Goal: Task Accomplishment & Management: Use online tool/utility

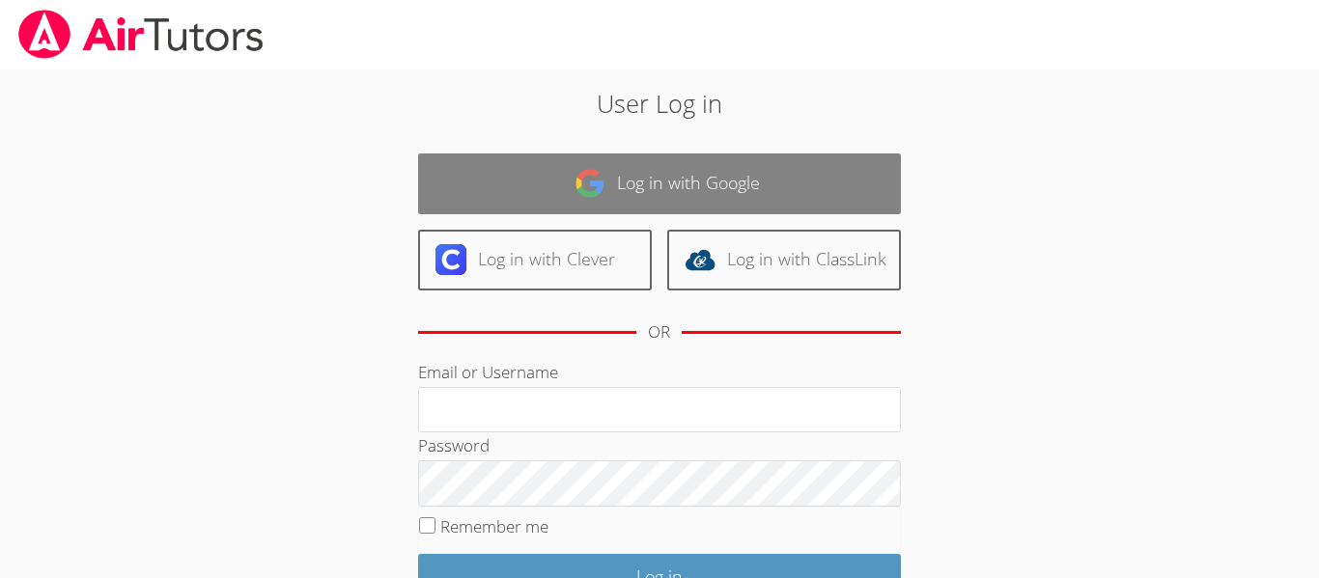
click at [728, 206] on link "Log in with Google" at bounding box center [659, 183] width 483 height 61
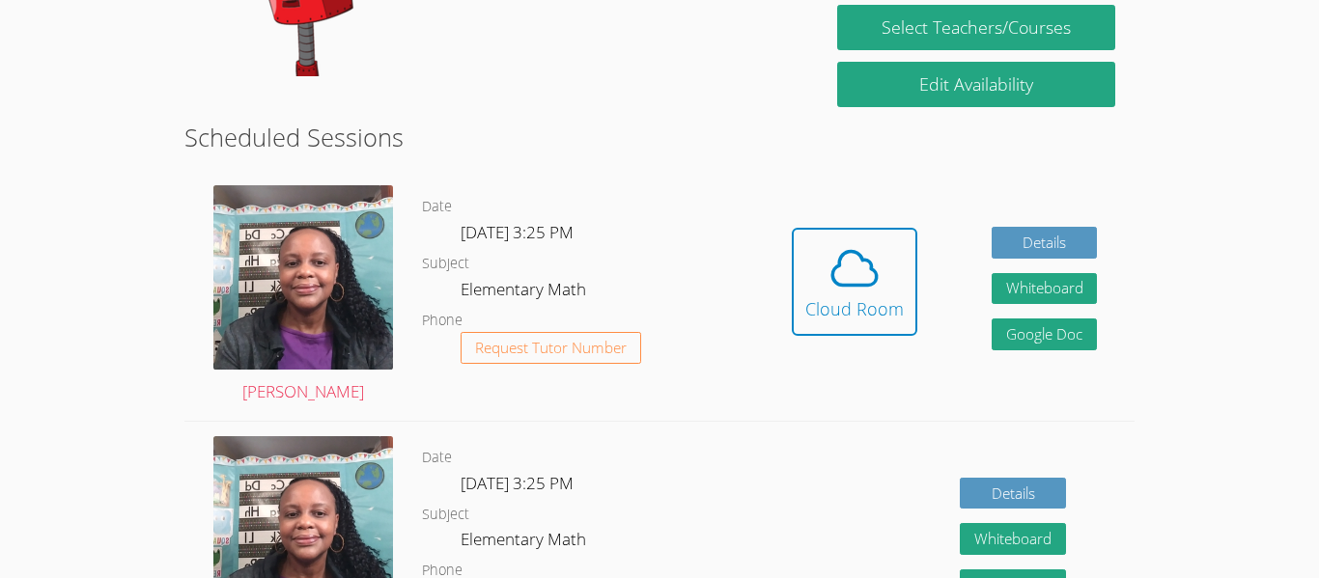
scroll to position [431, 0]
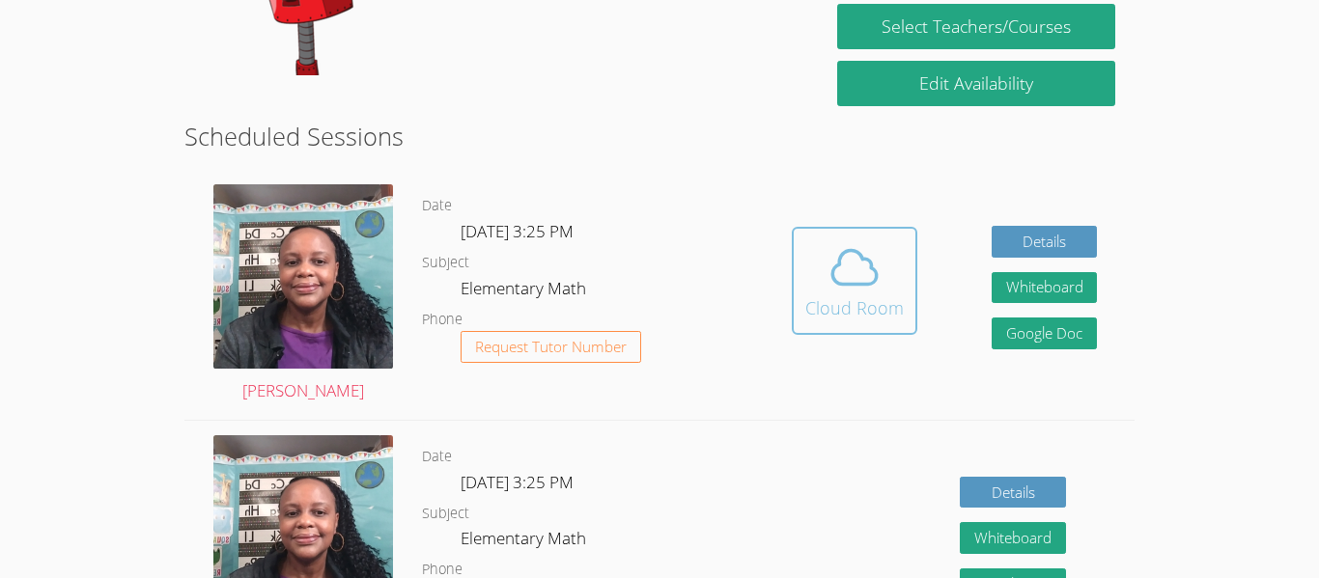
click at [909, 286] on button "Cloud Room" at bounding box center [855, 281] width 126 height 108
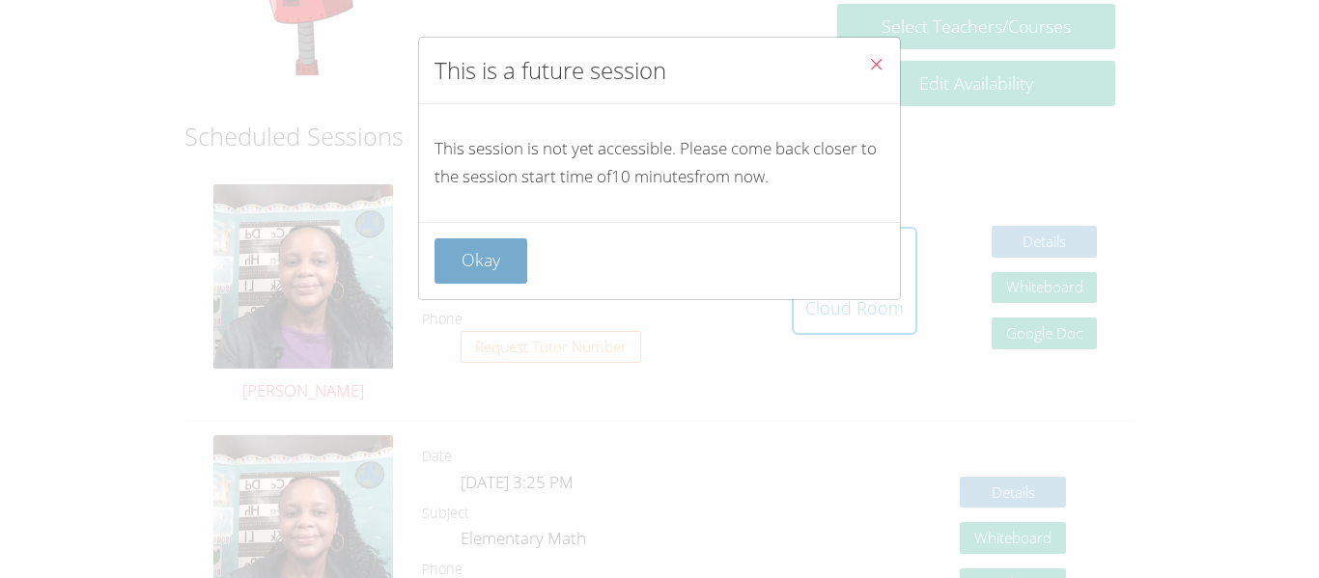
click at [492, 259] on button "Okay" at bounding box center [480, 260] width 93 height 45
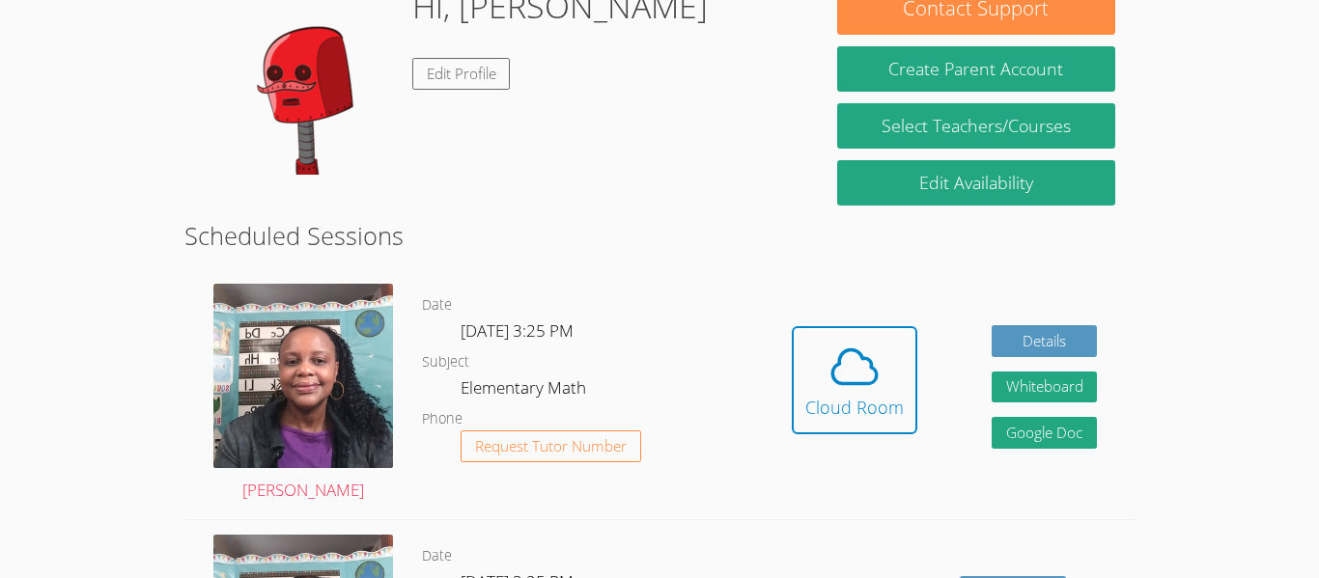
scroll to position [328, 0]
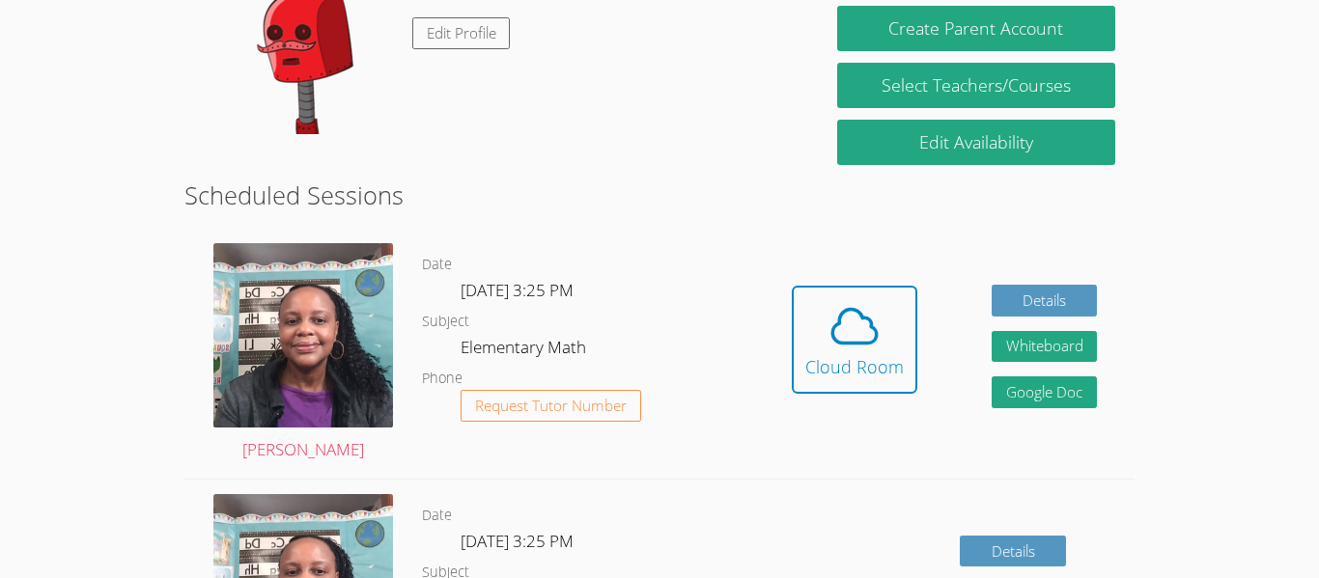
scroll to position [363, 0]
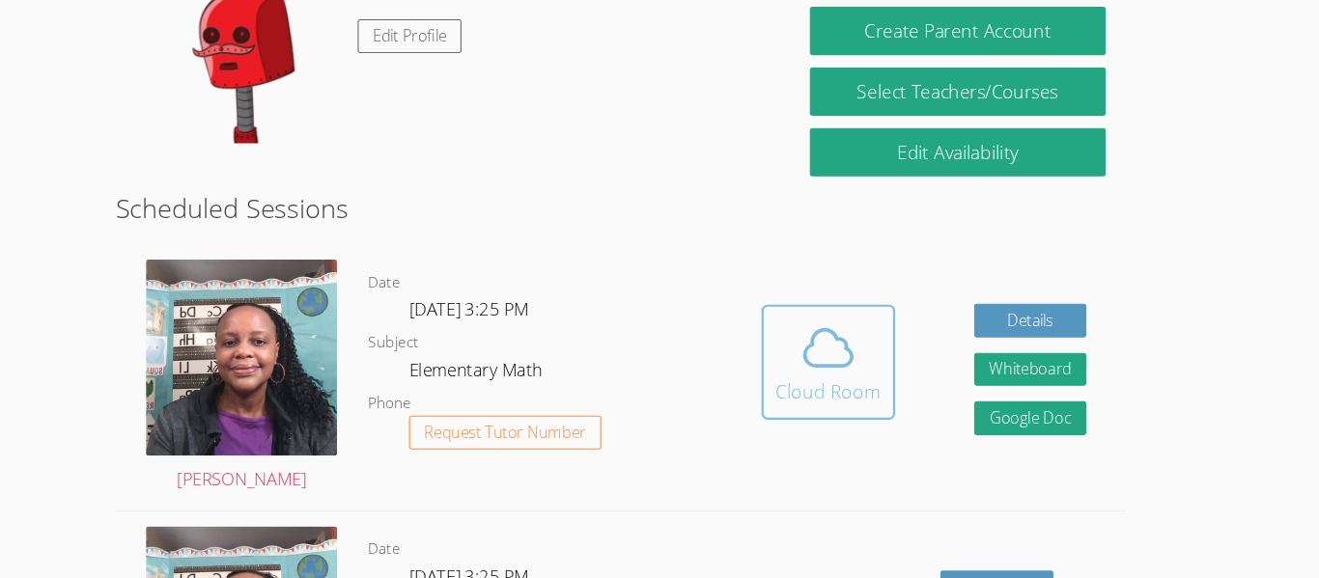
click at [857, 357] on icon at bounding box center [854, 335] width 54 height 54
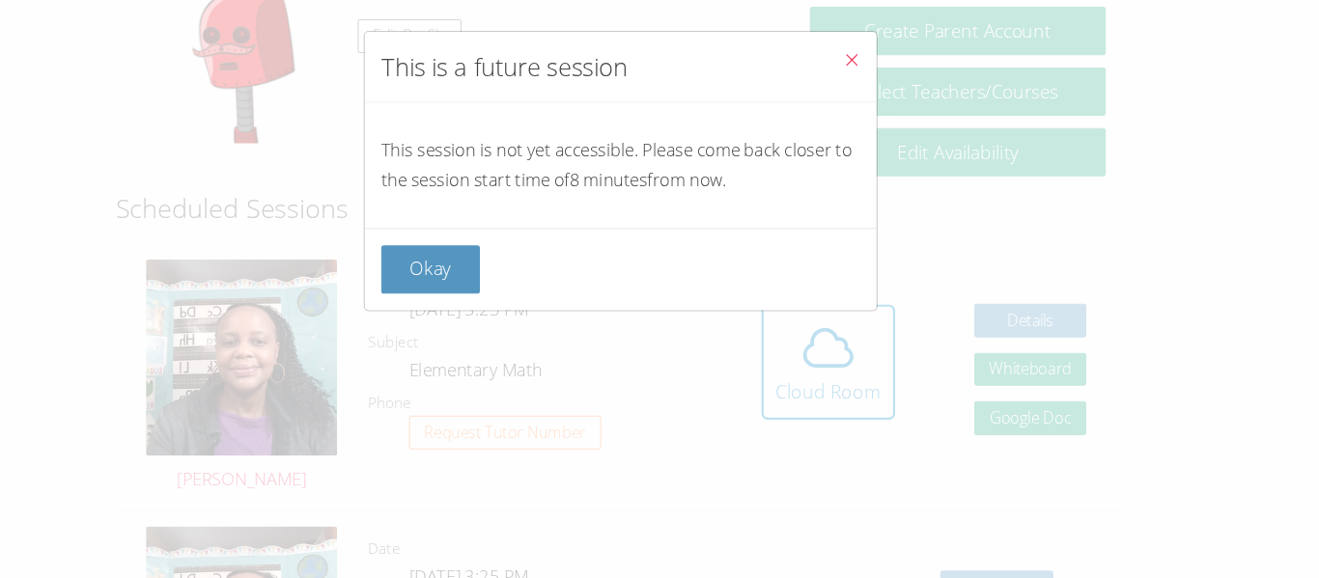
click at [874, 71] on icon "Close" at bounding box center [876, 64] width 16 height 16
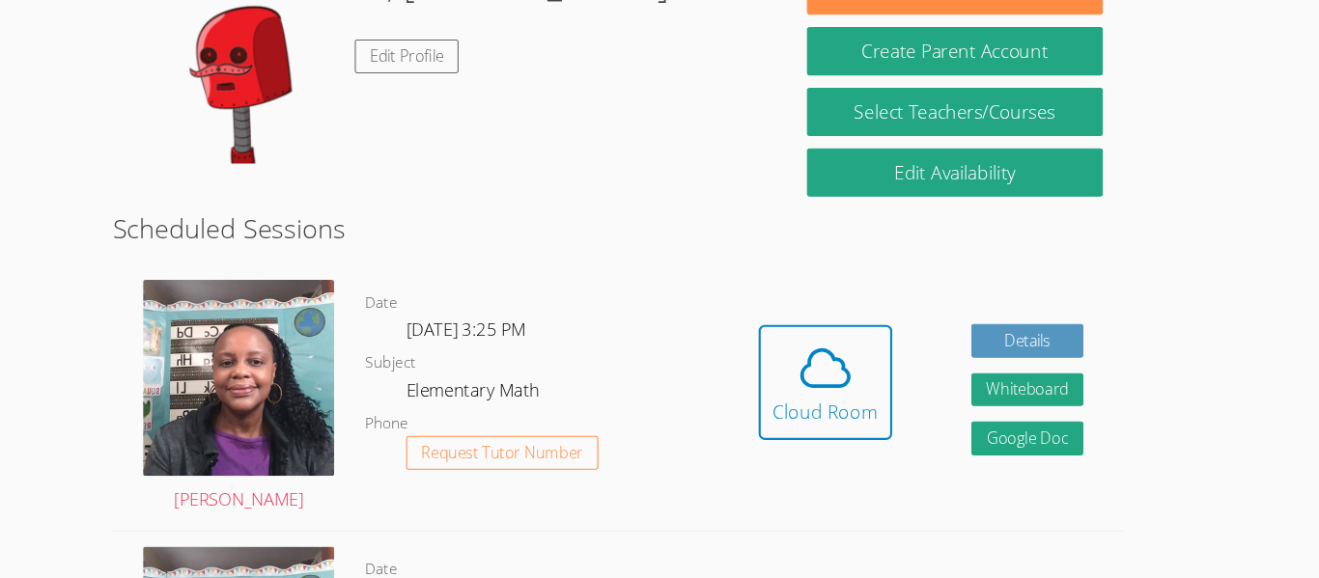
scroll to position [221, 0]
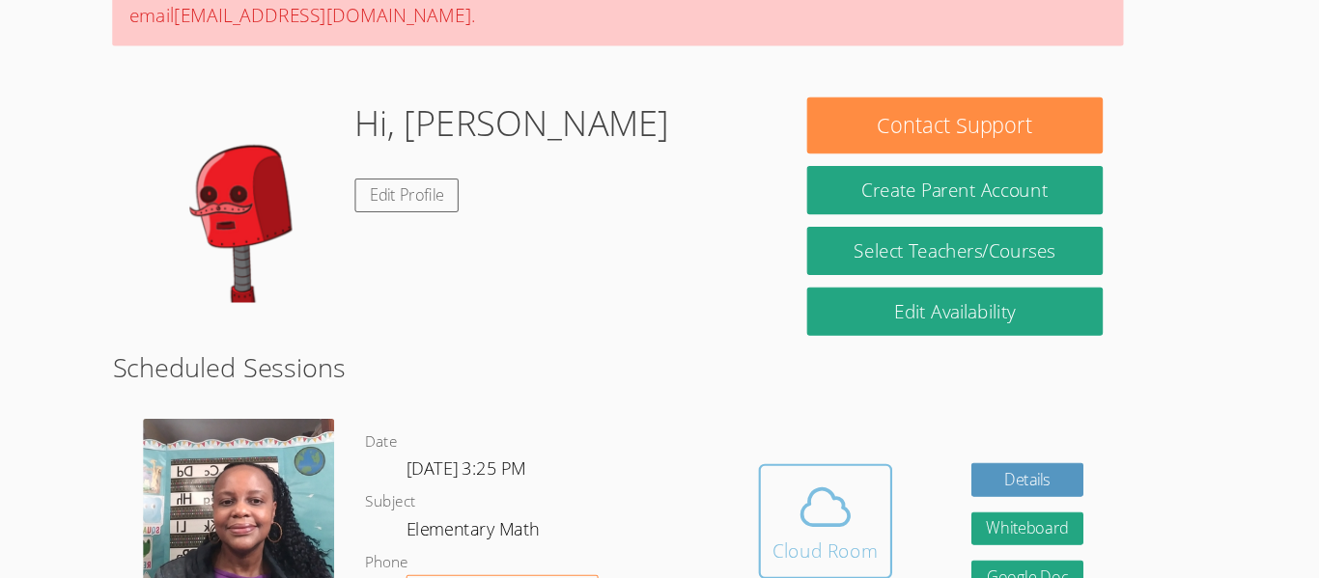
click at [874, 436] on button "Cloud Room" at bounding box center [855, 490] width 126 height 108
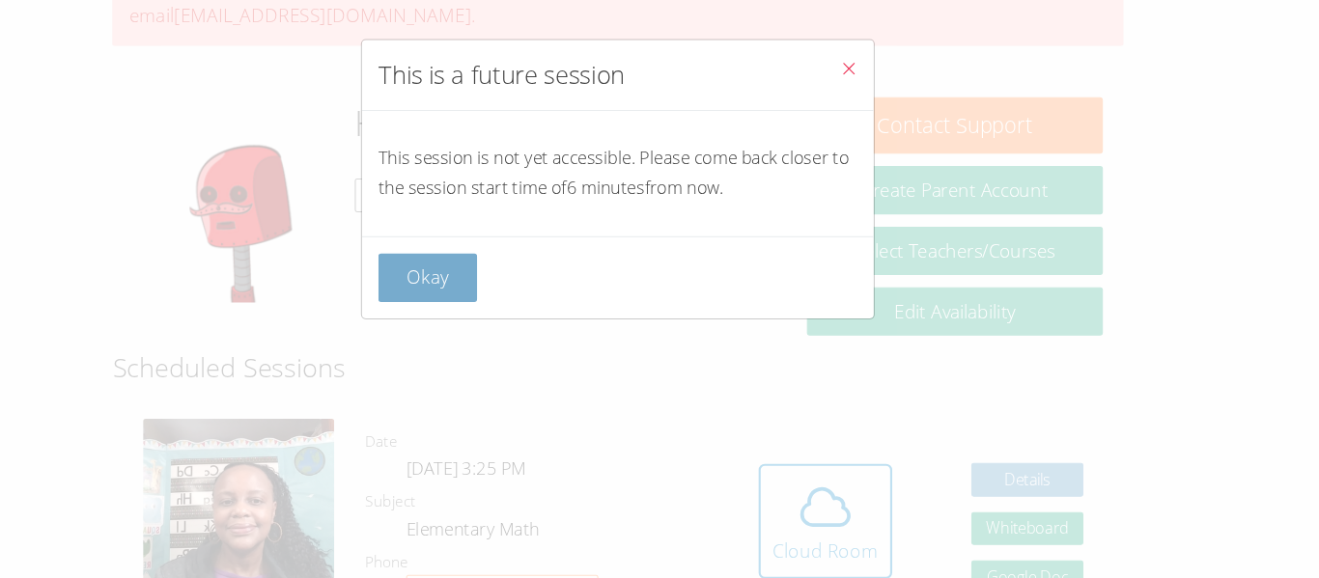
click at [458, 258] on button "Okay" at bounding box center [480, 260] width 93 height 45
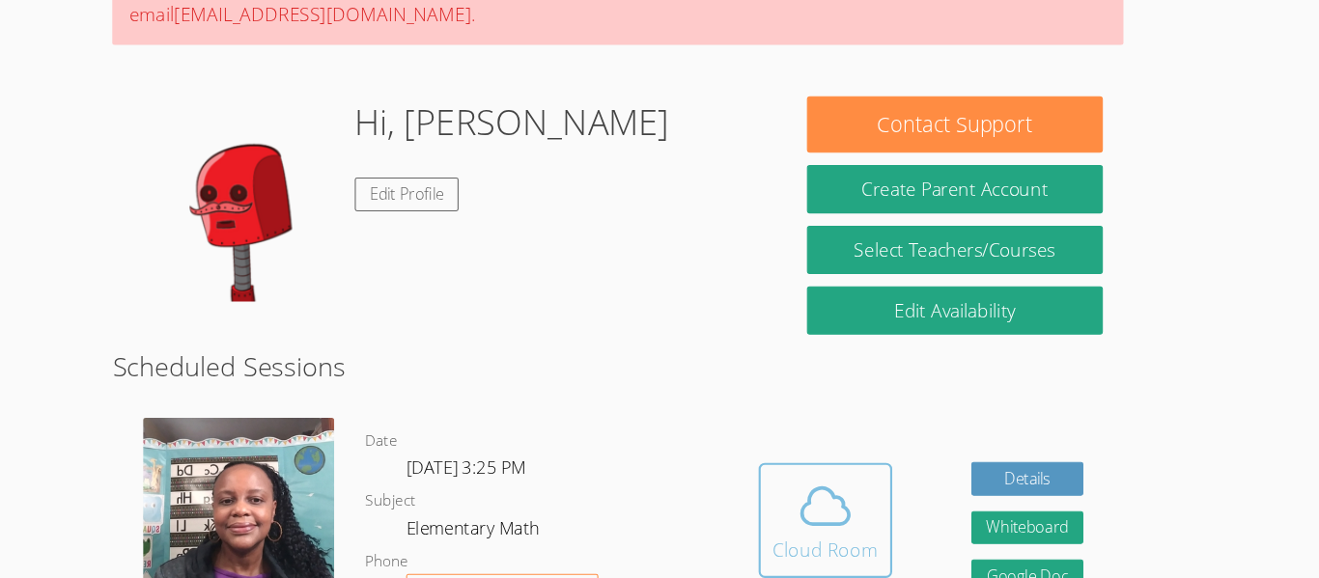
click at [855, 453] on icon at bounding box center [854, 477] width 54 height 54
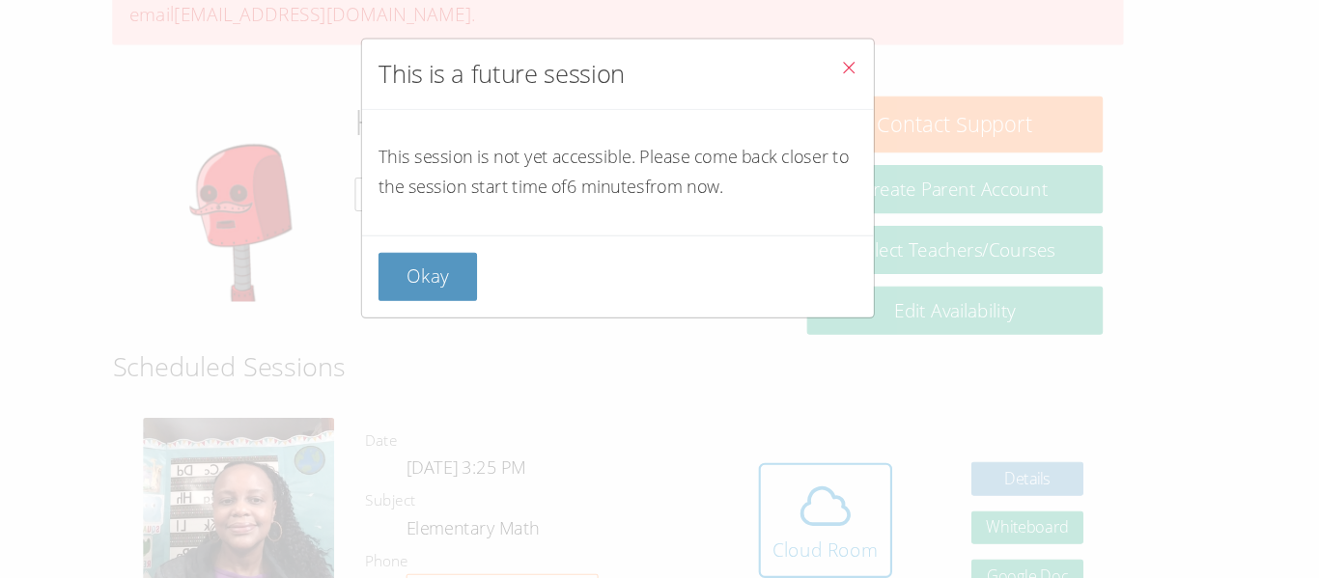
click at [887, 64] on button "Close" at bounding box center [875, 67] width 47 height 59
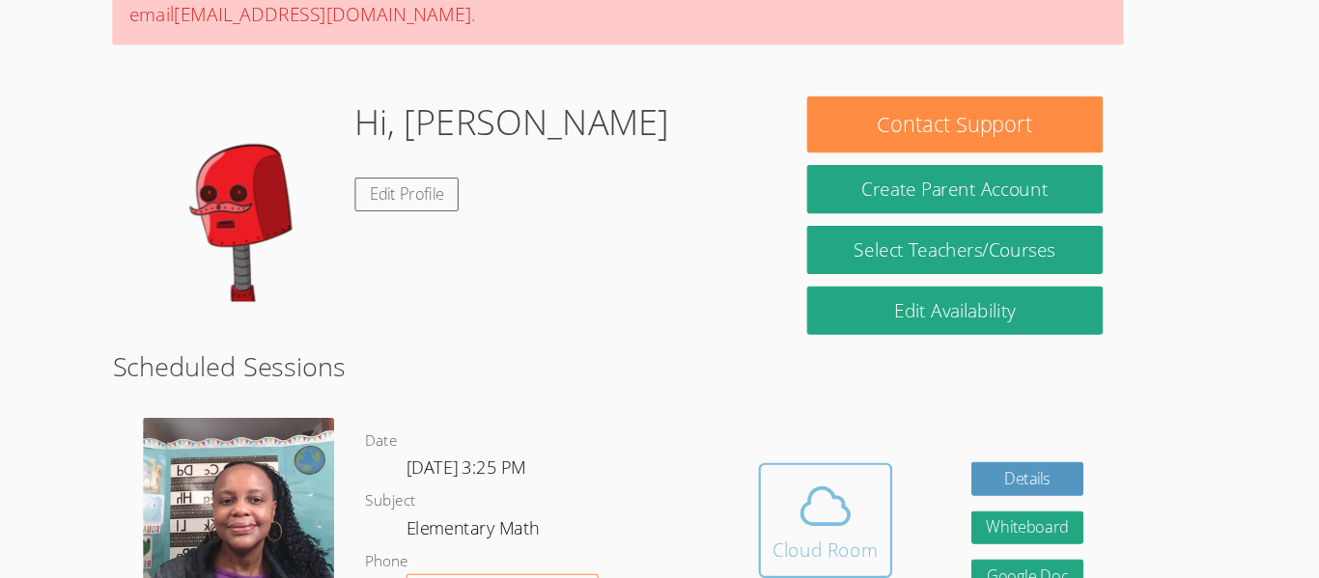
click at [869, 458] on icon at bounding box center [854, 477] width 54 height 54
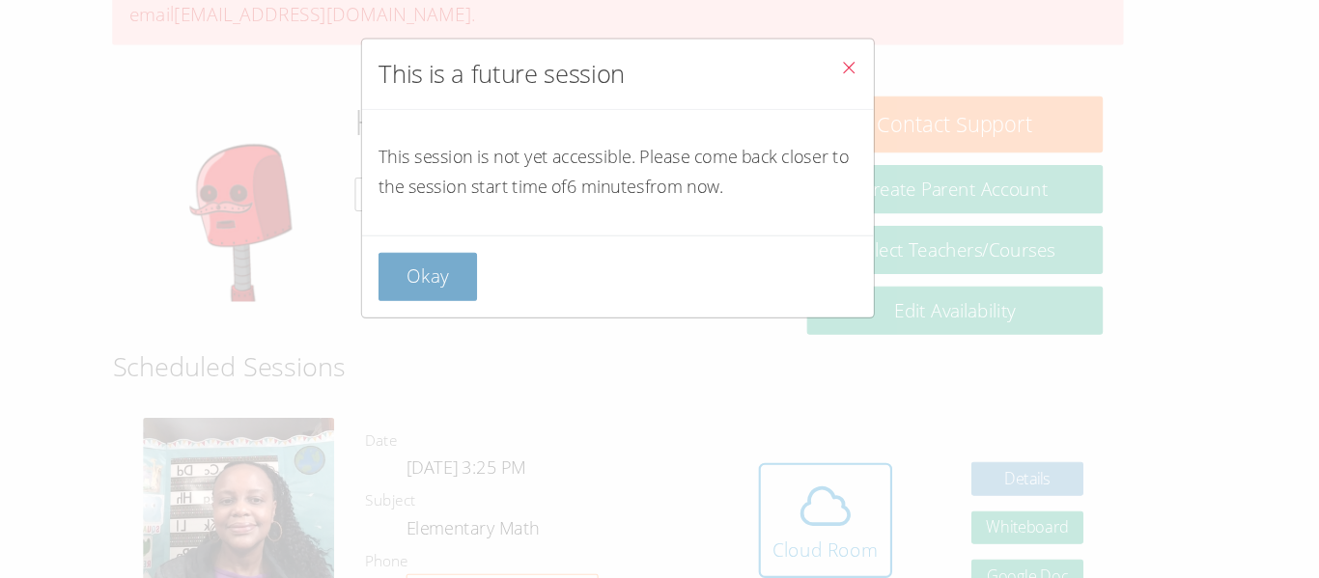
click at [497, 247] on button "Okay" at bounding box center [480, 260] width 93 height 45
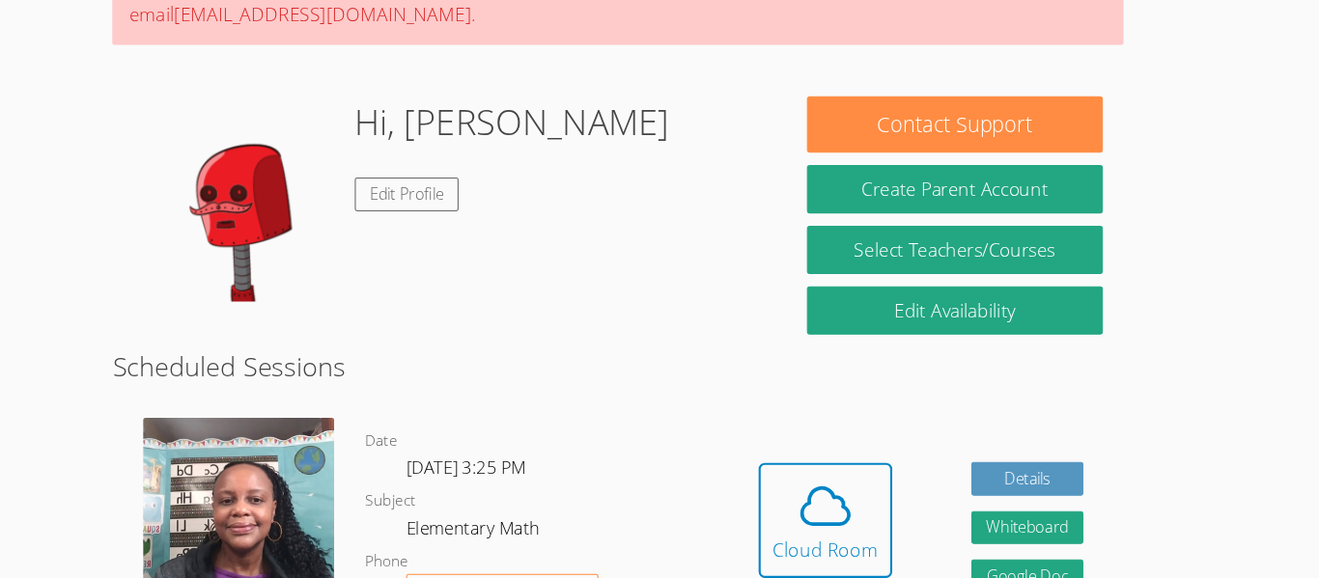
click at [890, 407] on div "Hidden Cloud Room Details Whiteboard Hidden Google Doc" at bounding box center [943, 504] width 379 height 250
click at [865, 452] on icon at bounding box center [854, 477] width 54 height 54
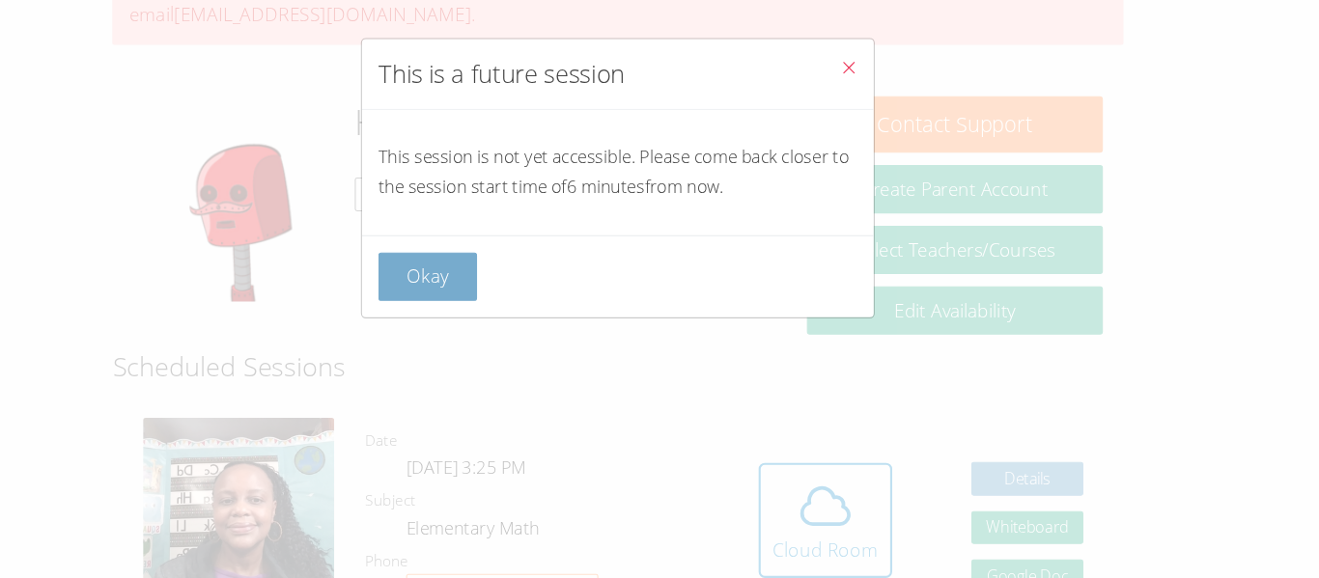
click at [512, 278] on button "Okay" at bounding box center [480, 260] width 93 height 45
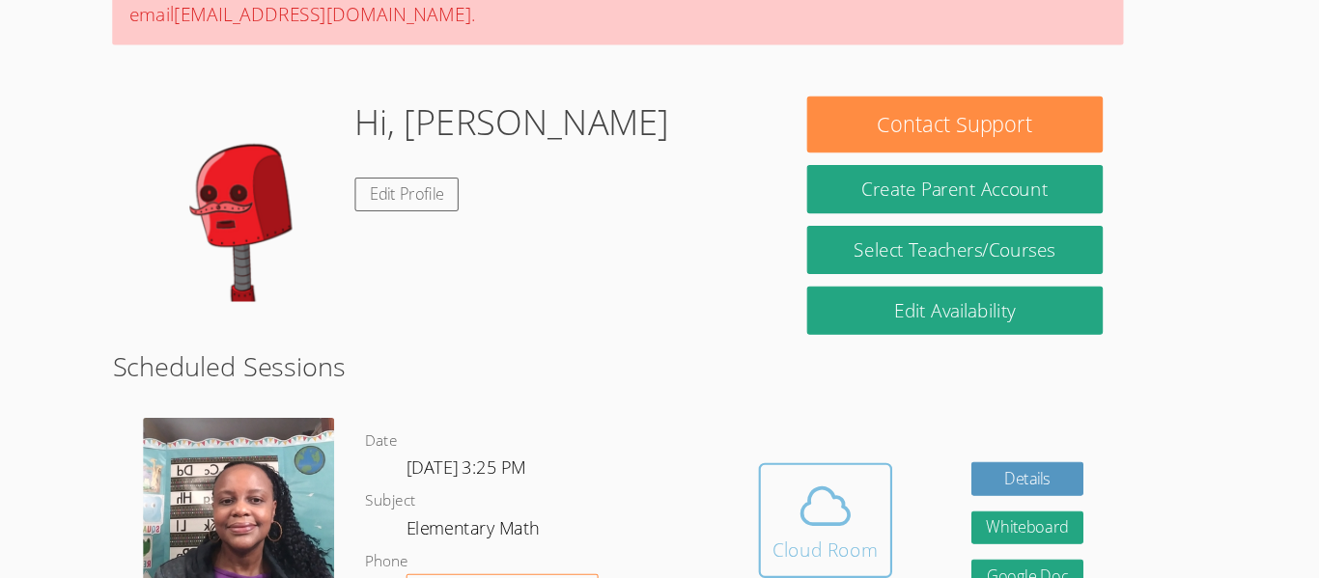
click at [889, 526] on div "Cloud Room" at bounding box center [854, 517] width 98 height 27
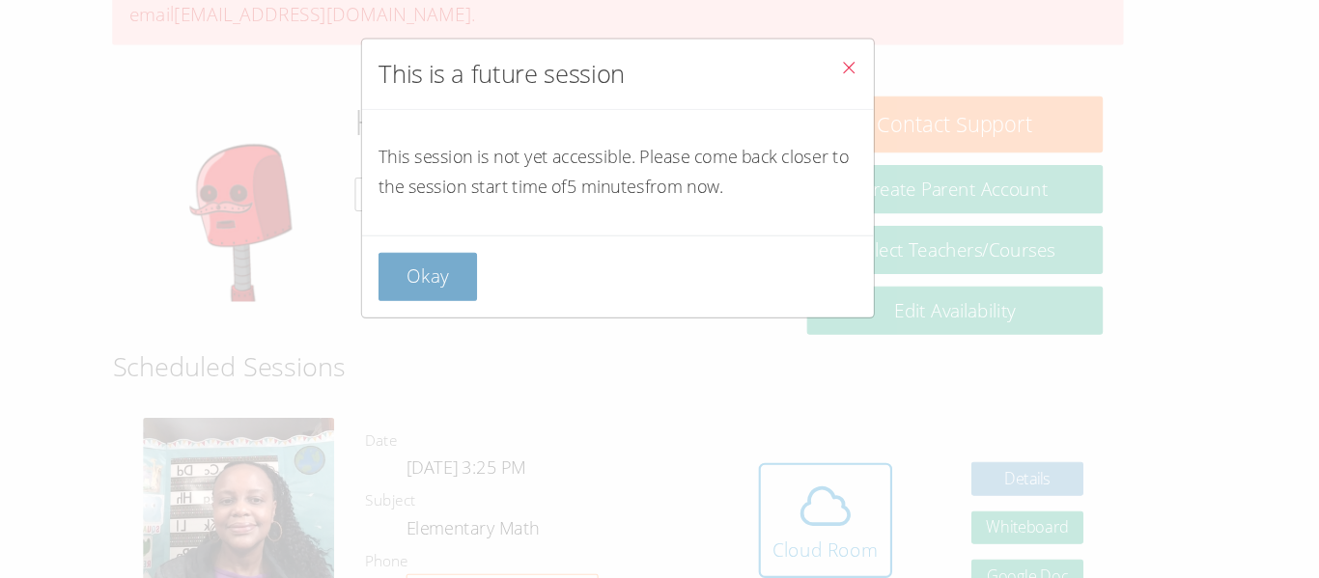
click at [488, 241] on button "Okay" at bounding box center [480, 260] width 93 height 45
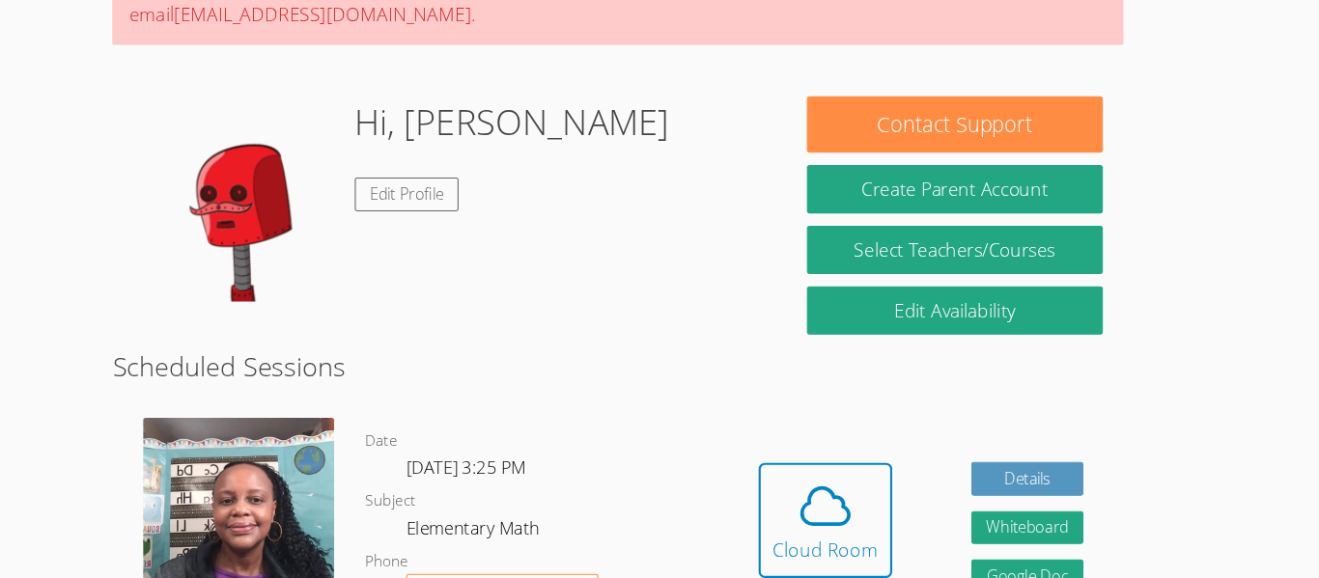
click at [487, 265] on div "Hi, Damien Edit Profile" at bounding box center [559, 188] width 295 height 193
click at [888, 542] on button "Cloud Room" at bounding box center [855, 490] width 126 height 108
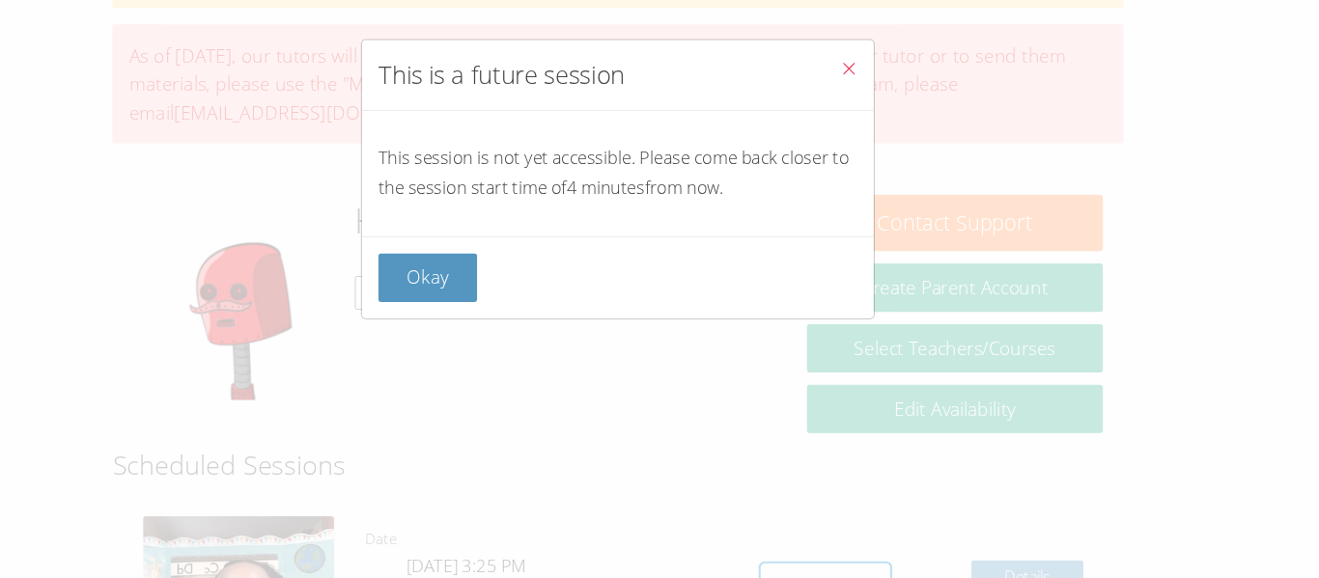
scroll to position [129, 0]
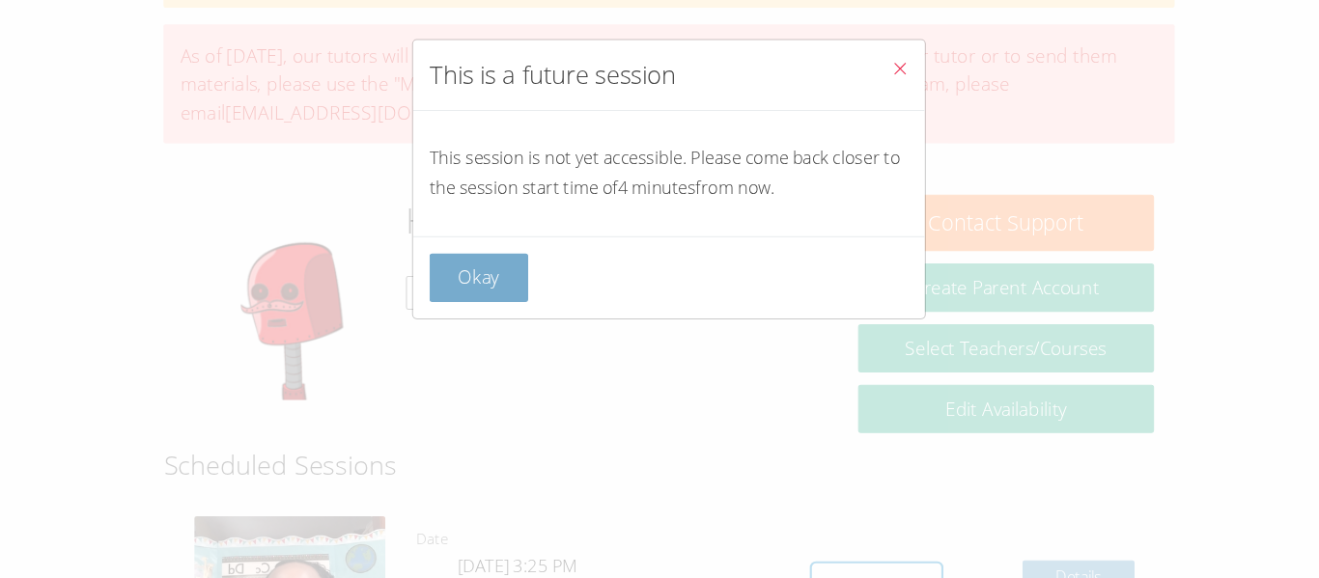
click at [448, 265] on button "Okay" at bounding box center [480, 260] width 93 height 45
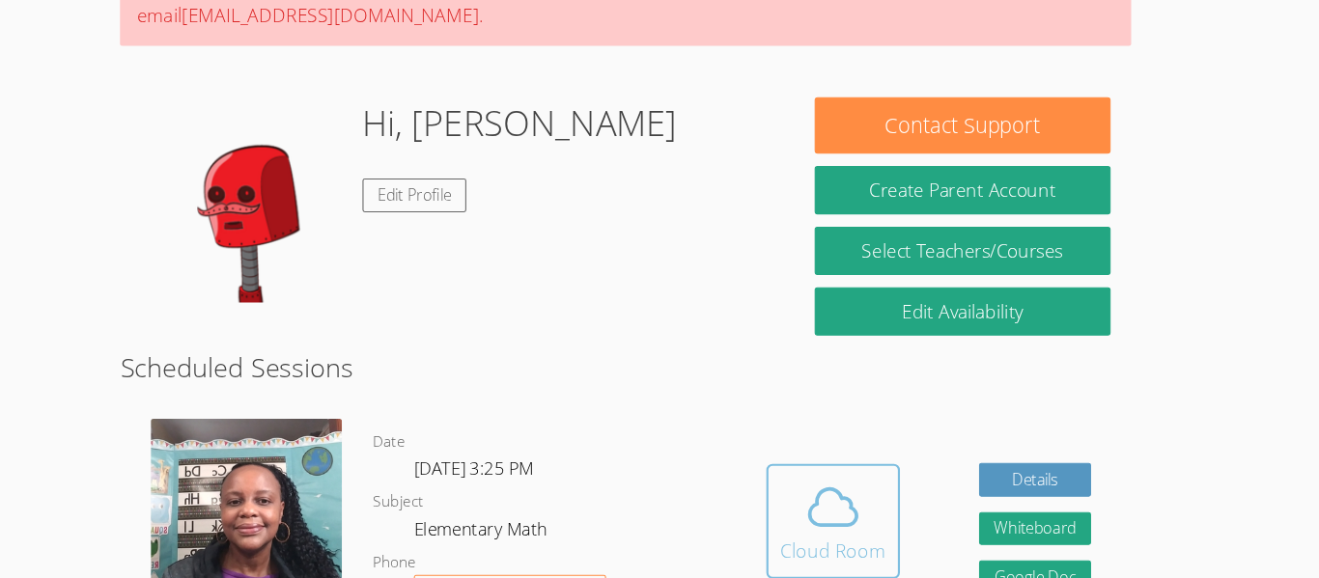
click at [858, 510] on icon at bounding box center [854, 511] width 54 height 54
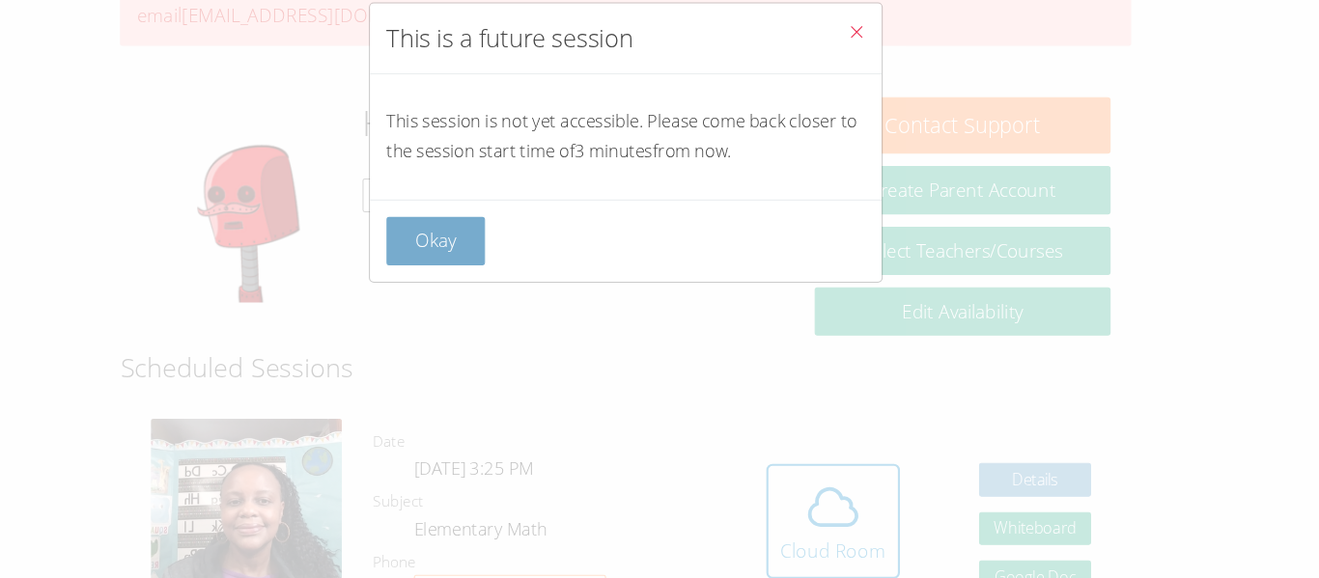
click at [525, 270] on button "Okay" at bounding box center [480, 260] width 93 height 45
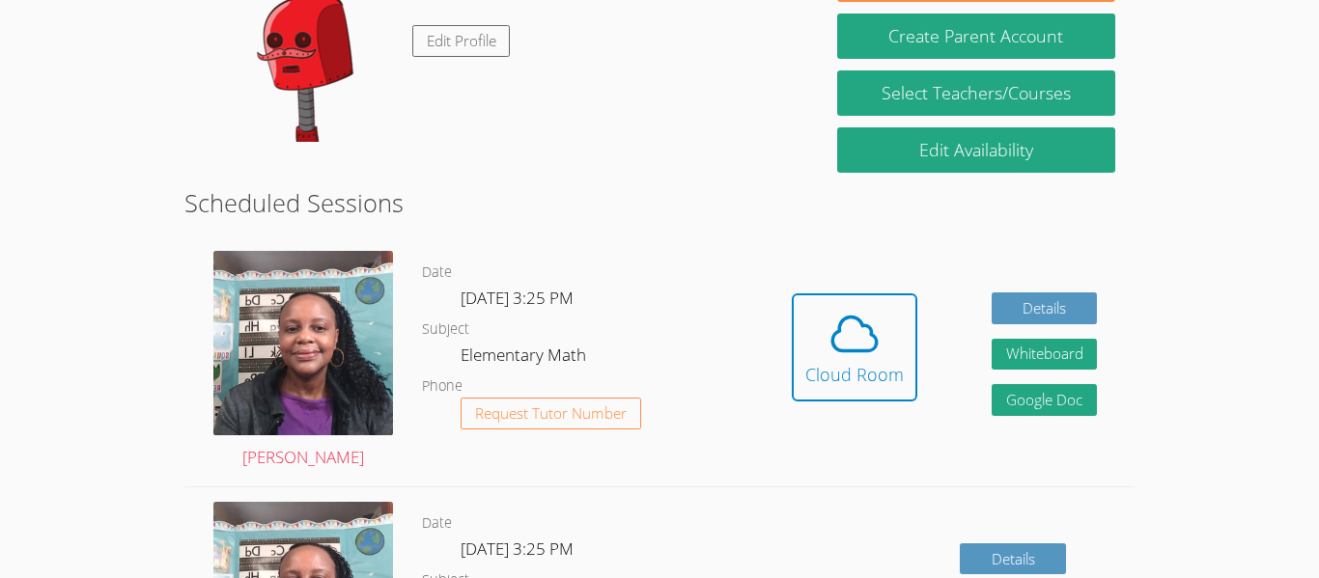
scroll to position [363, 0]
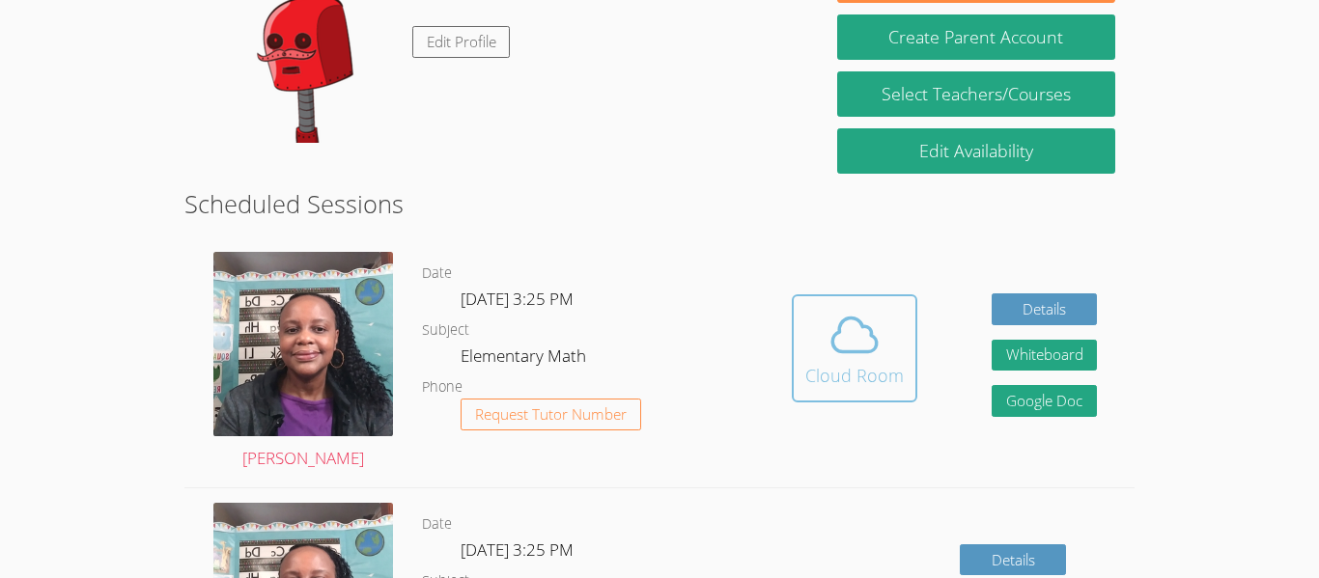
click at [913, 335] on button "Cloud Room" at bounding box center [855, 348] width 126 height 108
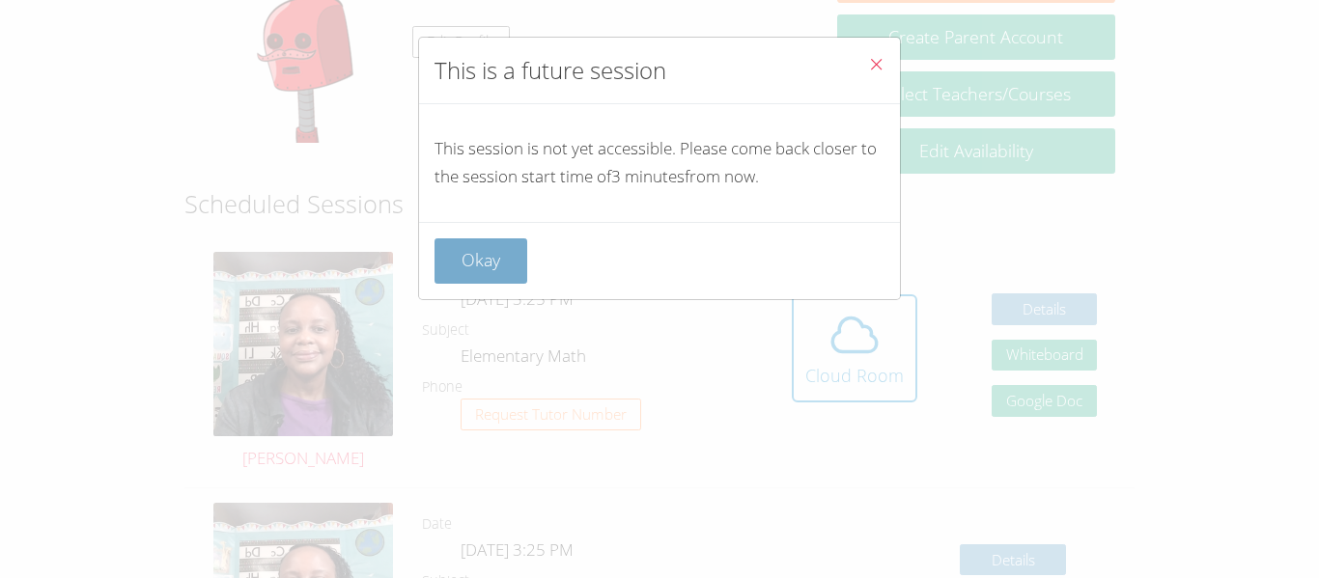
click at [474, 276] on button "Okay" at bounding box center [480, 260] width 93 height 45
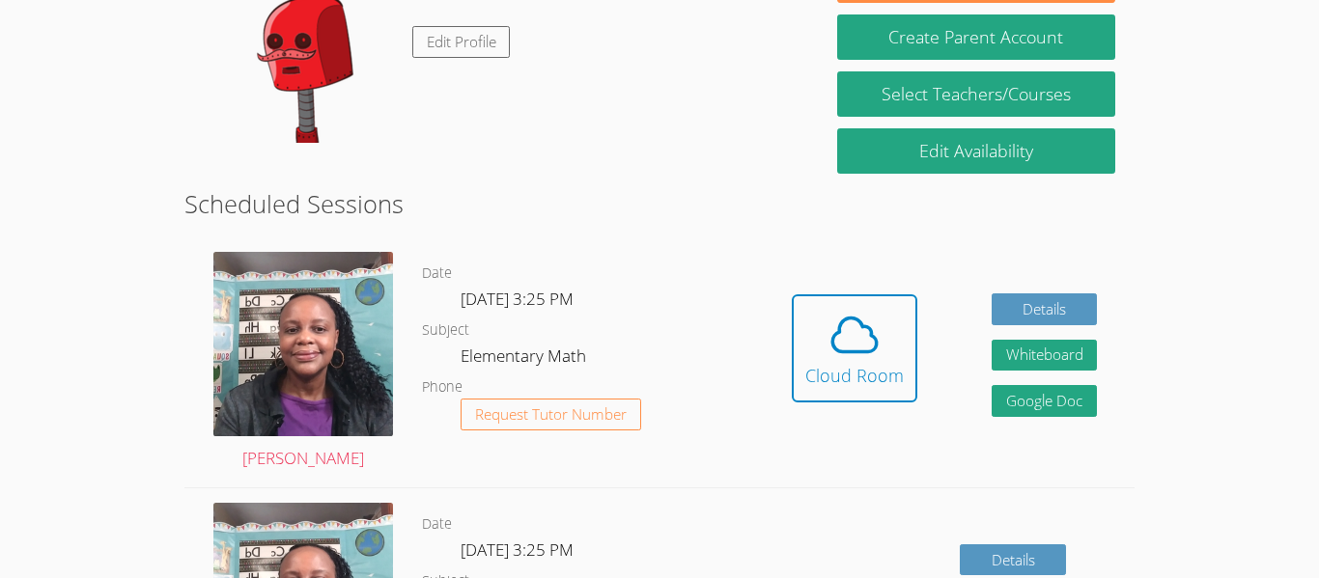
click at [497, 253] on div "Date Thu Oct 9, 3:25 PM Subject Elementary Math Phone Request Tutor Number" at bounding box center [588, 362] width 332 height 250
click at [828, 320] on icon at bounding box center [854, 335] width 54 height 54
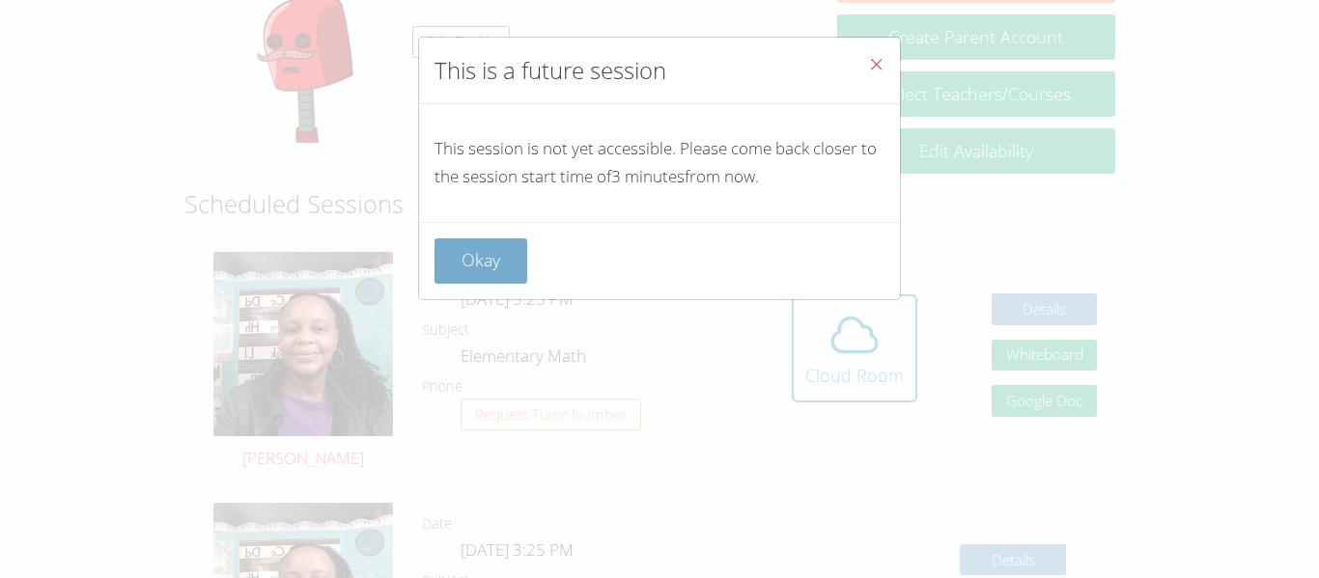
click at [479, 249] on button "Okay" at bounding box center [480, 260] width 93 height 45
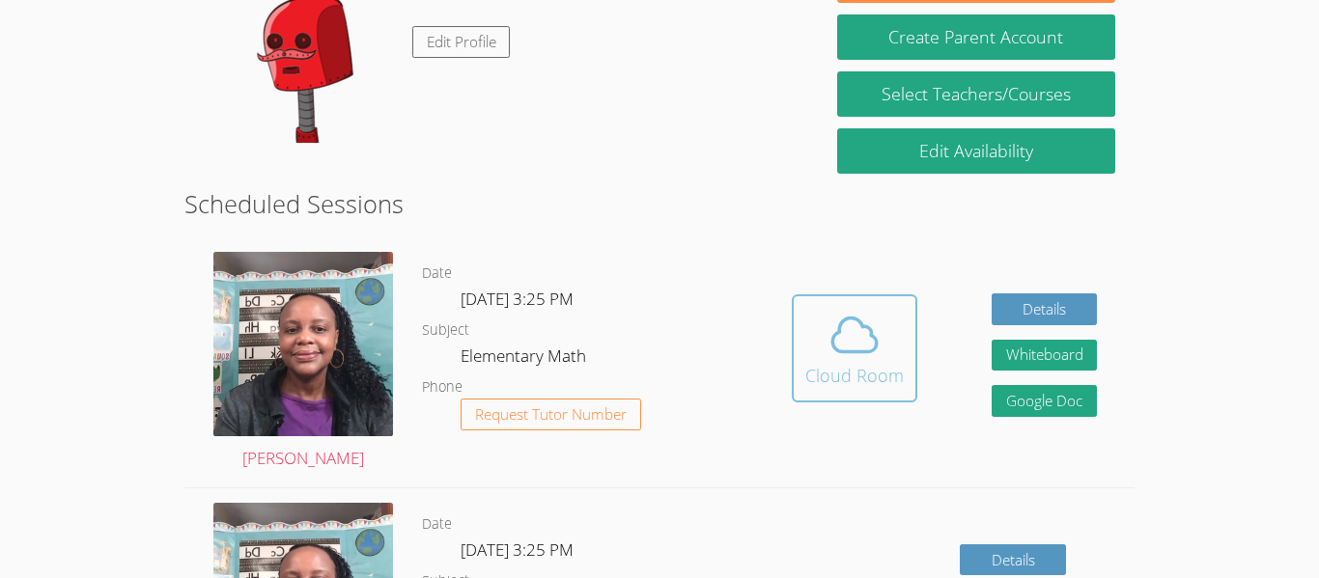
click at [851, 305] on button "Cloud Room" at bounding box center [855, 348] width 126 height 108
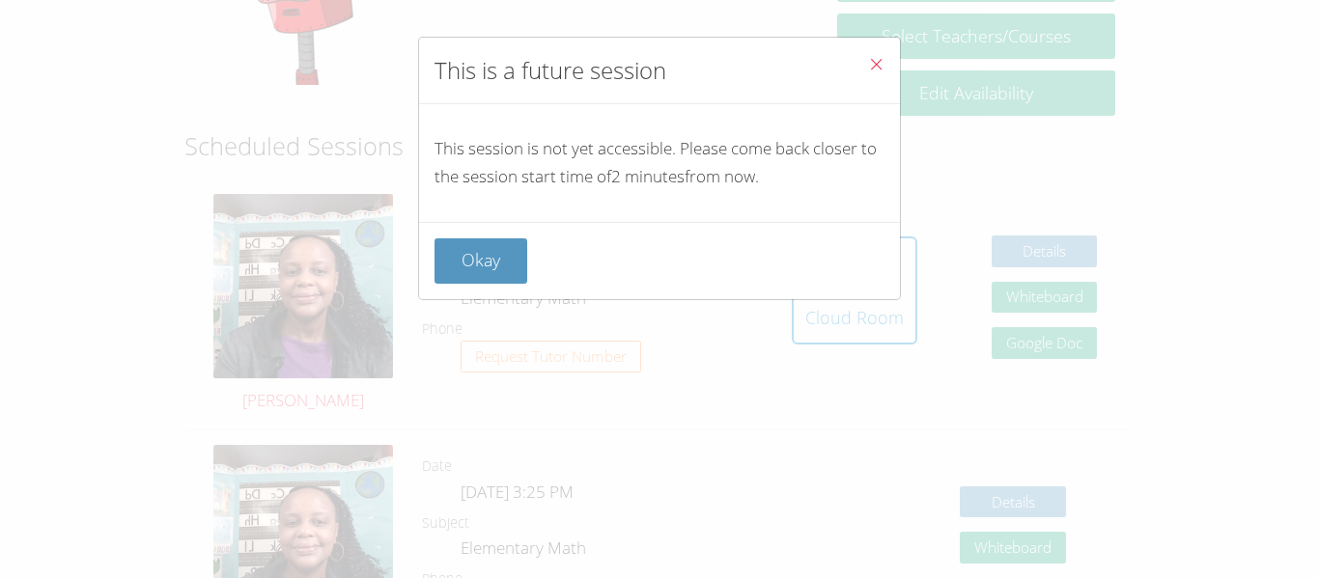
scroll to position [426, 0]
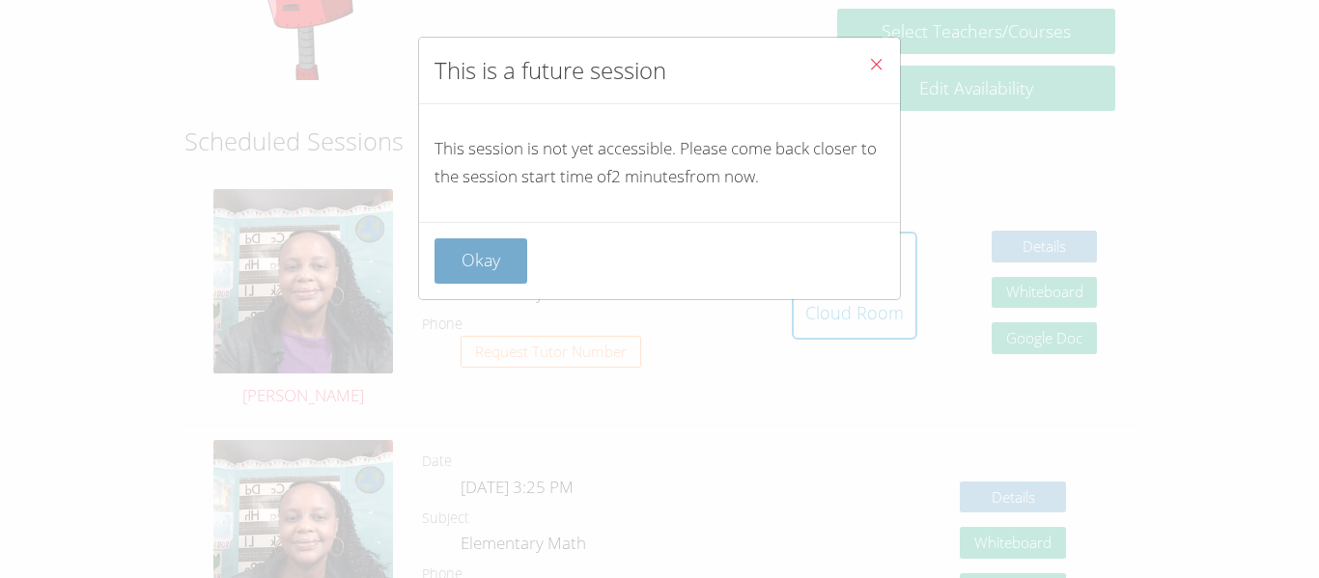
click at [516, 250] on button "Okay" at bounding box center [480, 260] width 93 height 45
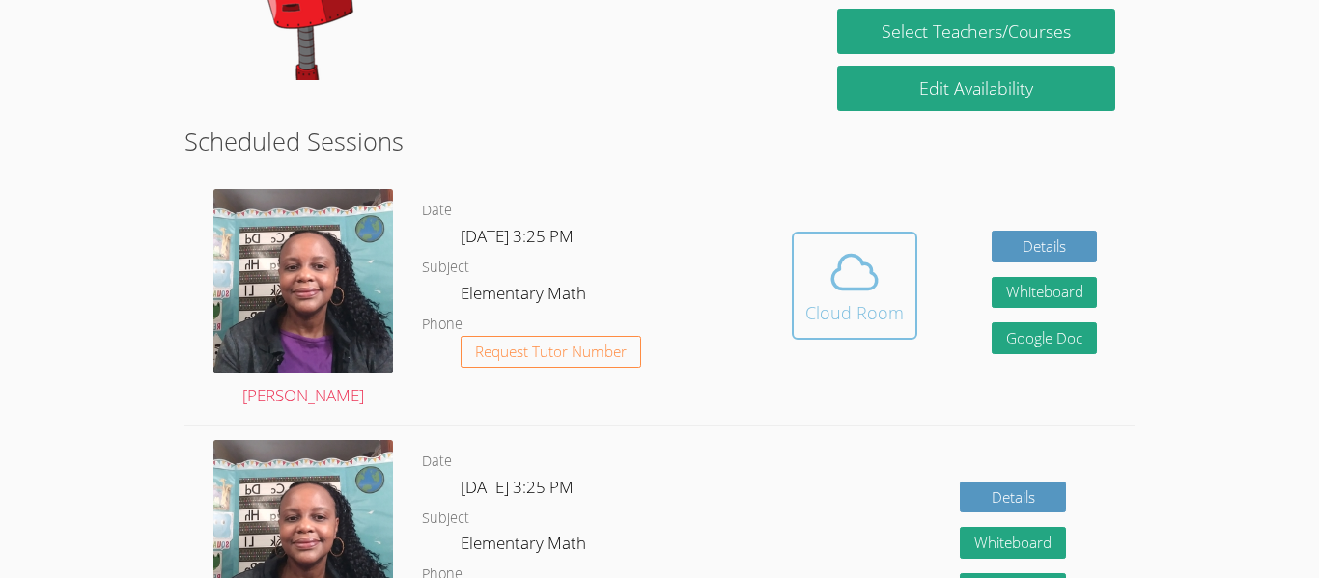
click at [859, 330] on button "Cloud Room" at bounding box center [855, 286] width 126 height 108
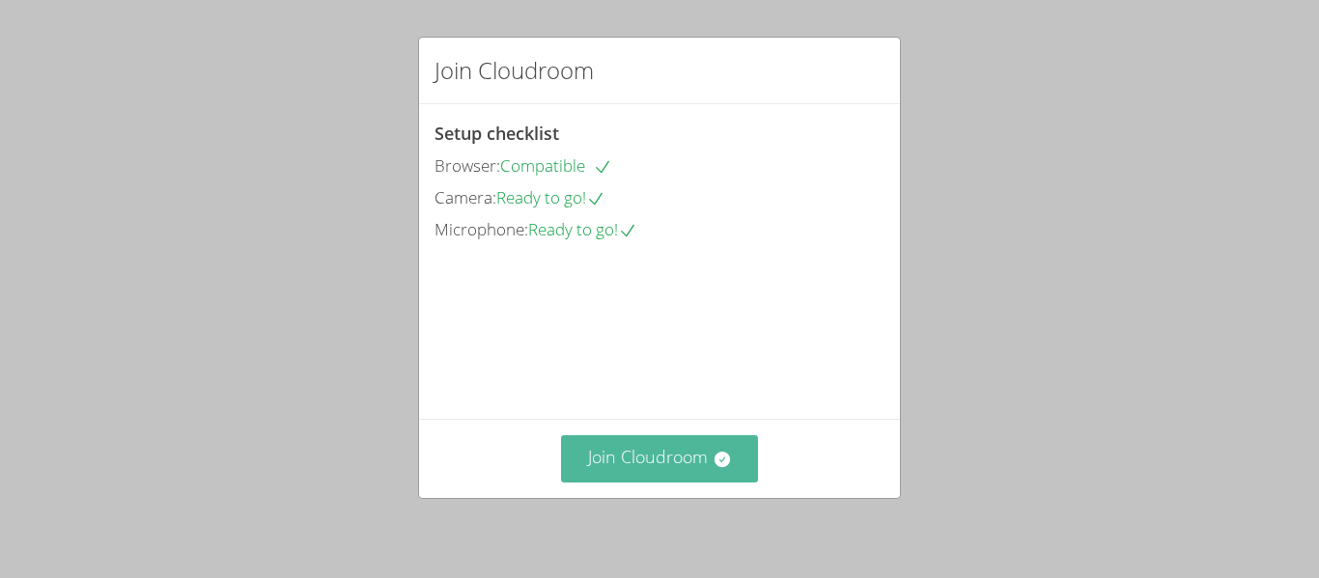
click at [692, 459] on button "Join Cloudroom" at bounding box center [660, 458] width 198 height 47
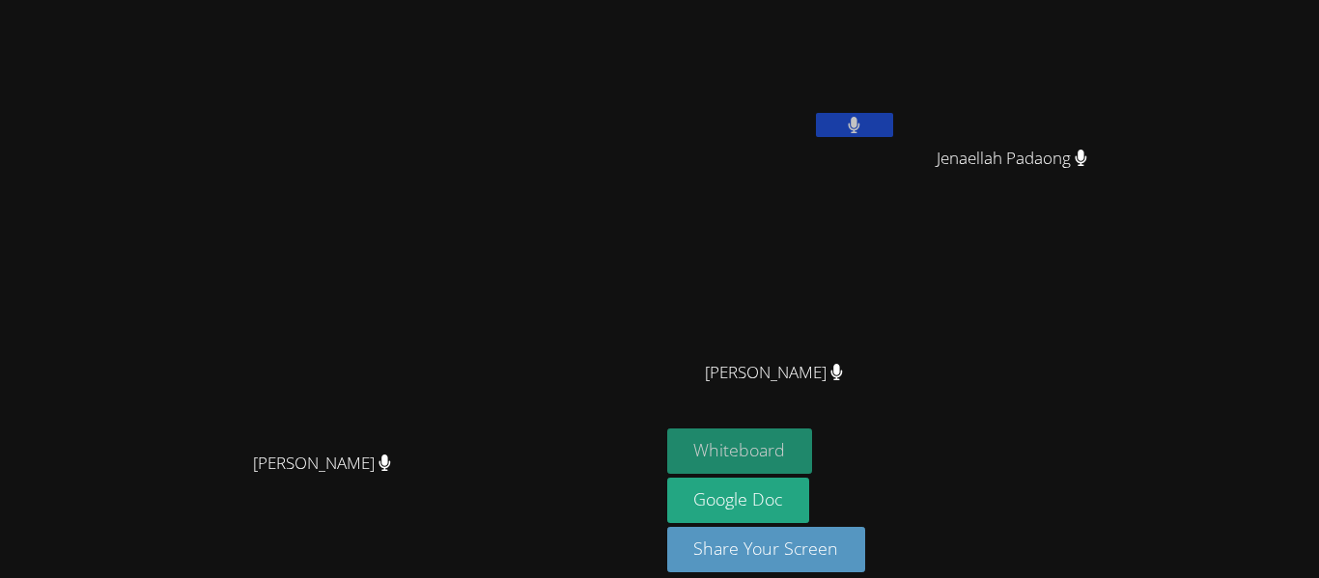
click at [813, 446] on button "Whiteboard" at bounding box center [740, 451] width 146 height 45
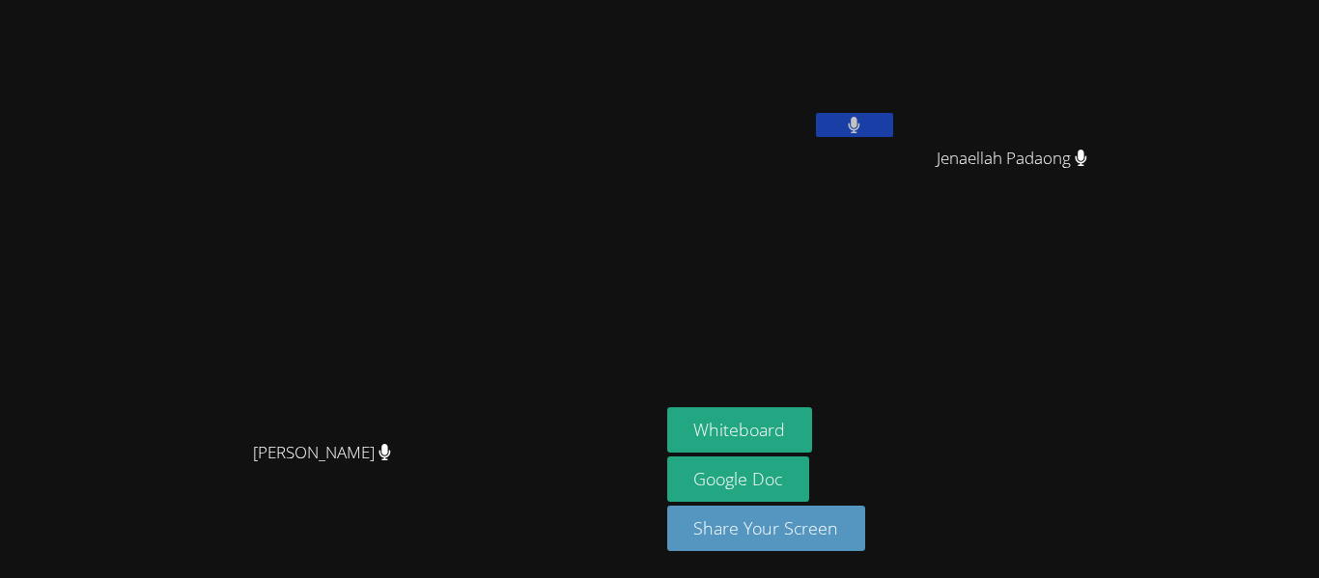
click at [474, 70] on video at bounding box center [329, 251] width 290 height 362
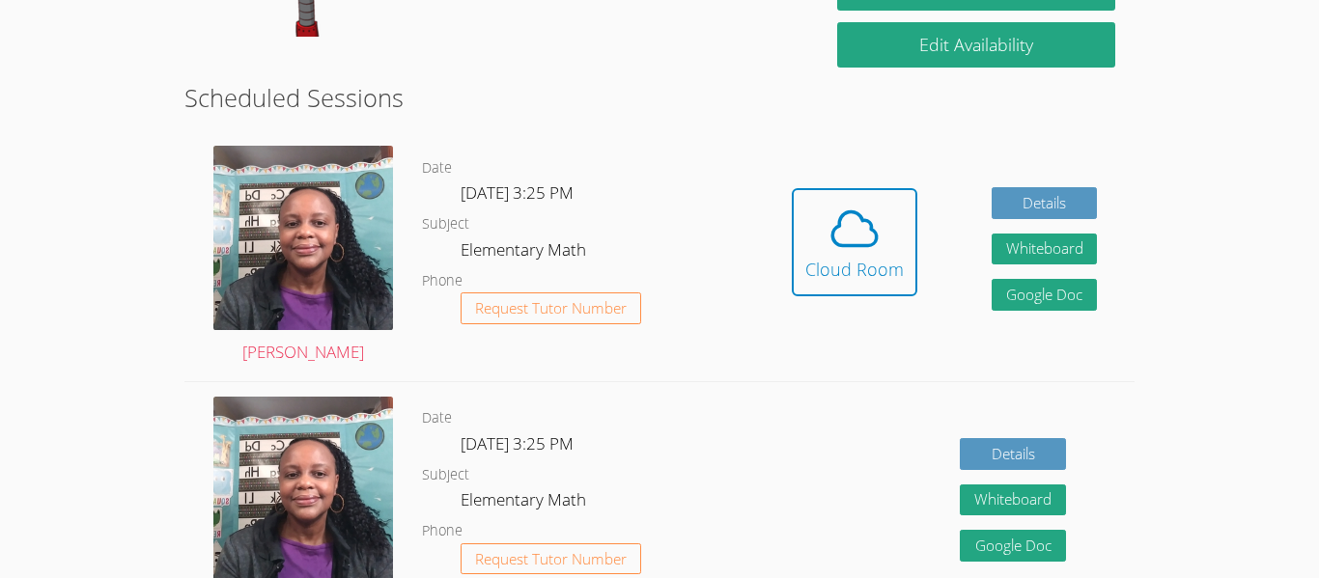
scroll to position [405, 0]
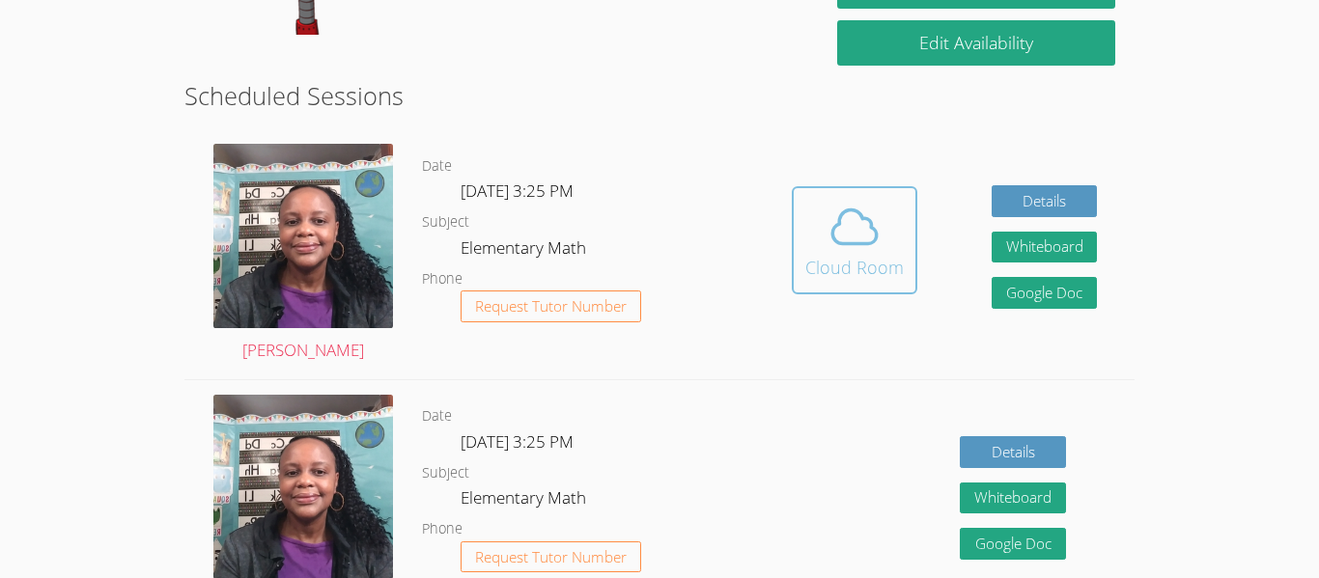
click at [804, 283] on button "Cloud Room" at bounding box center [855, 240] width 126 height 108
click at [863, 250] on icon at bounding box center [854, 227] width 54 height 54
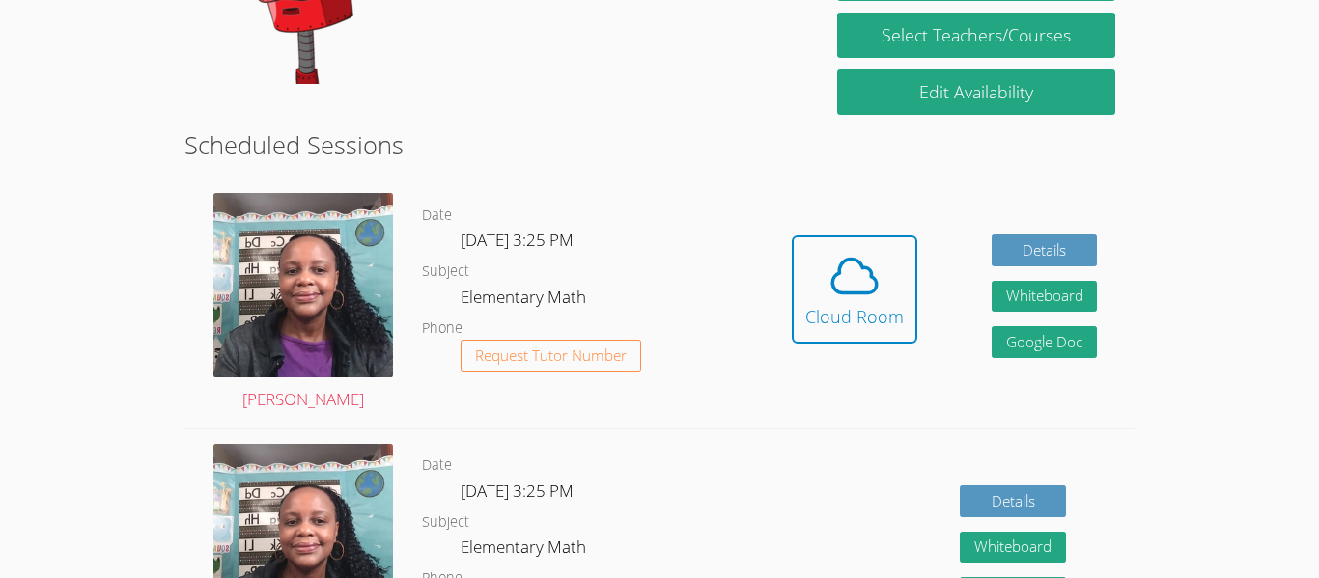
scroll to position [276, 0]
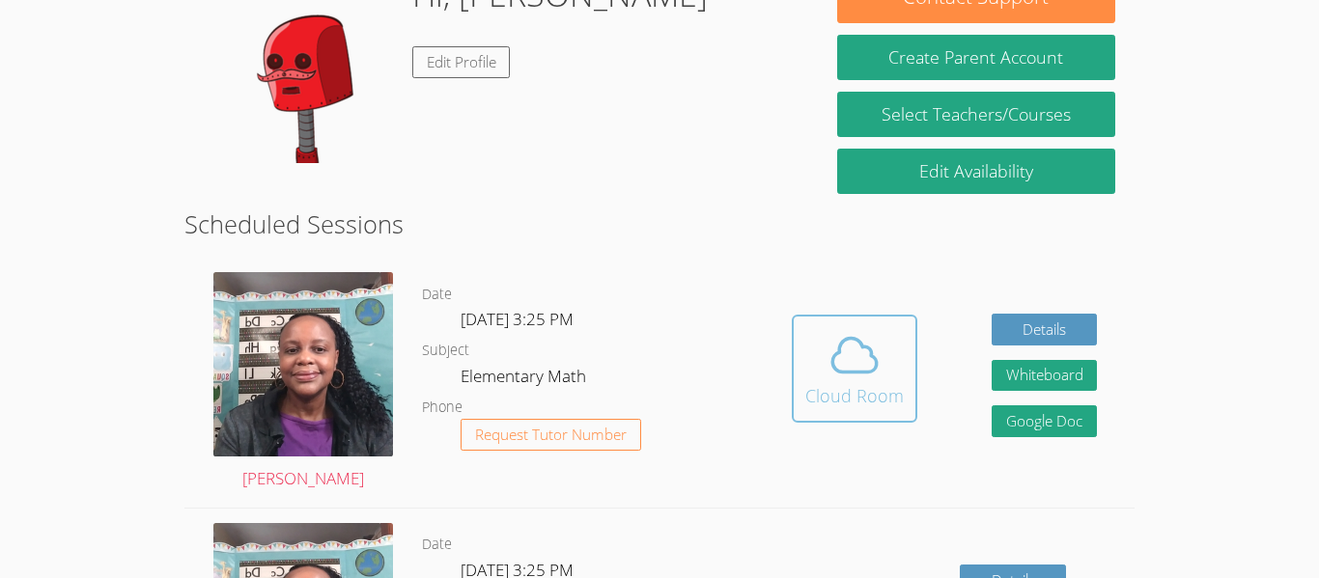
click at [839, 382] on div "Cloud Room" at bounding box center [854, 395] width 98 height 27
click at [846, 338] on icon at bounding box center [854, 355] width 44 height 34
click at [850, 321] on button "Cloud Room" at bounding box center [855, 369] width 126 height 108
click at [881, 424] on link "Cloud Room" at bounding box center [855, 376] width 126 height 123
click at [861, 359] on icon at bounding box center [854, 355] width 54 height 54
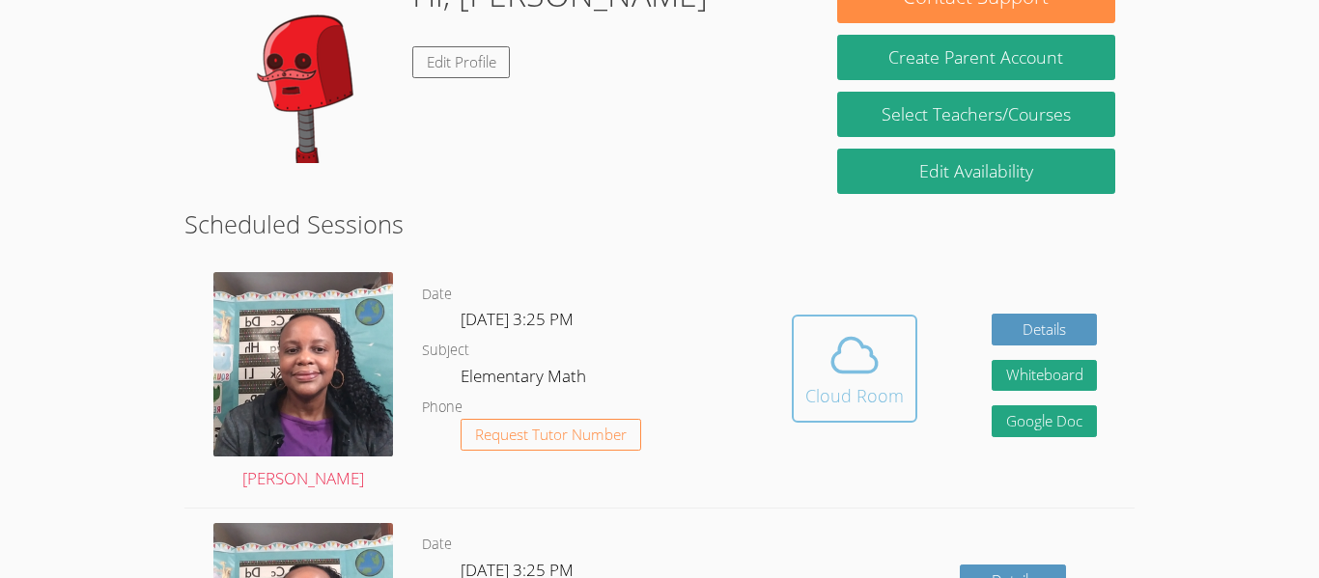
click at [903, 370] on button "Cloud Room" at bounding box center [855, 369] width 126 height 108
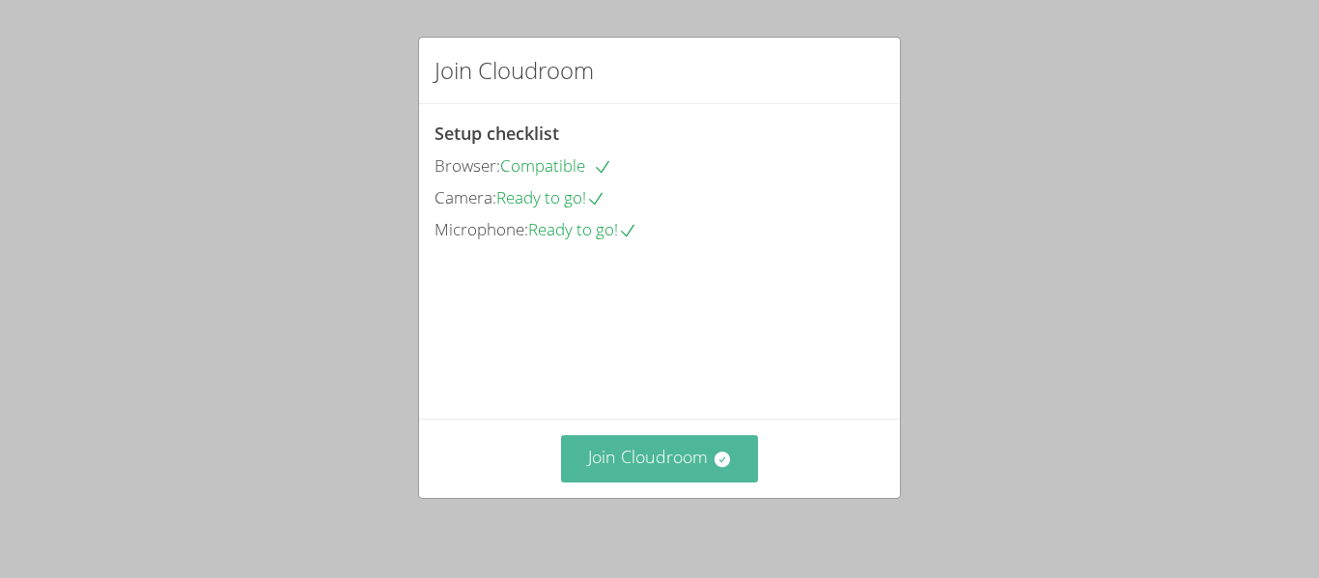
click at [718, 461] on icon at bounding box center [720, 459] width 15 height 15
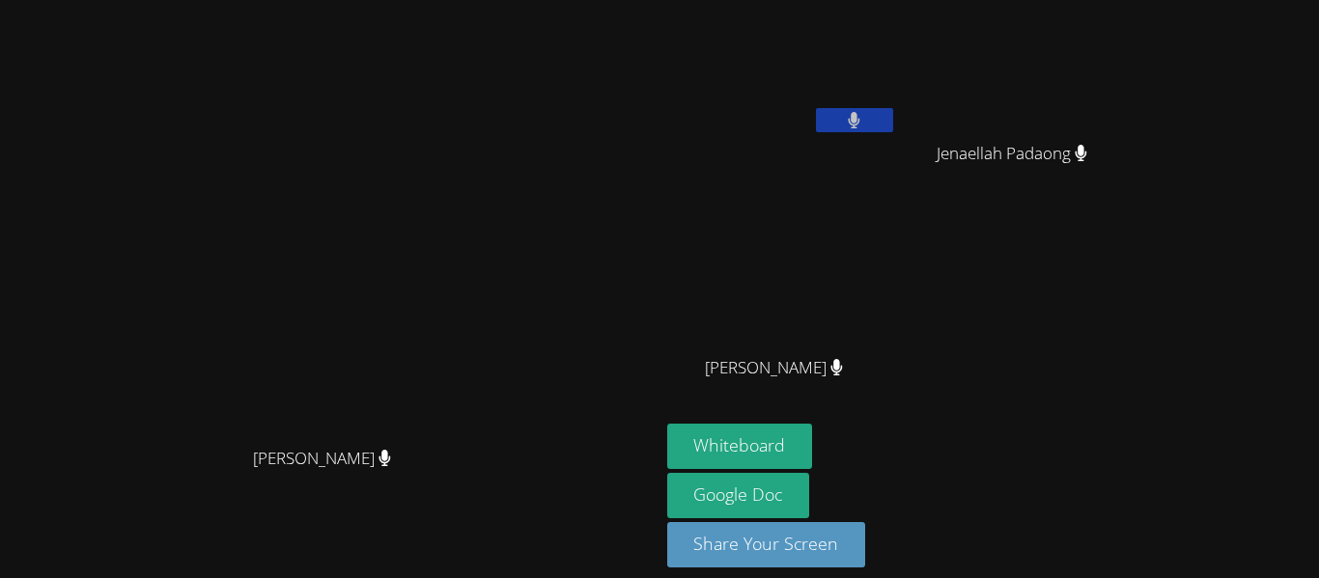
scroll to position [3, 0]
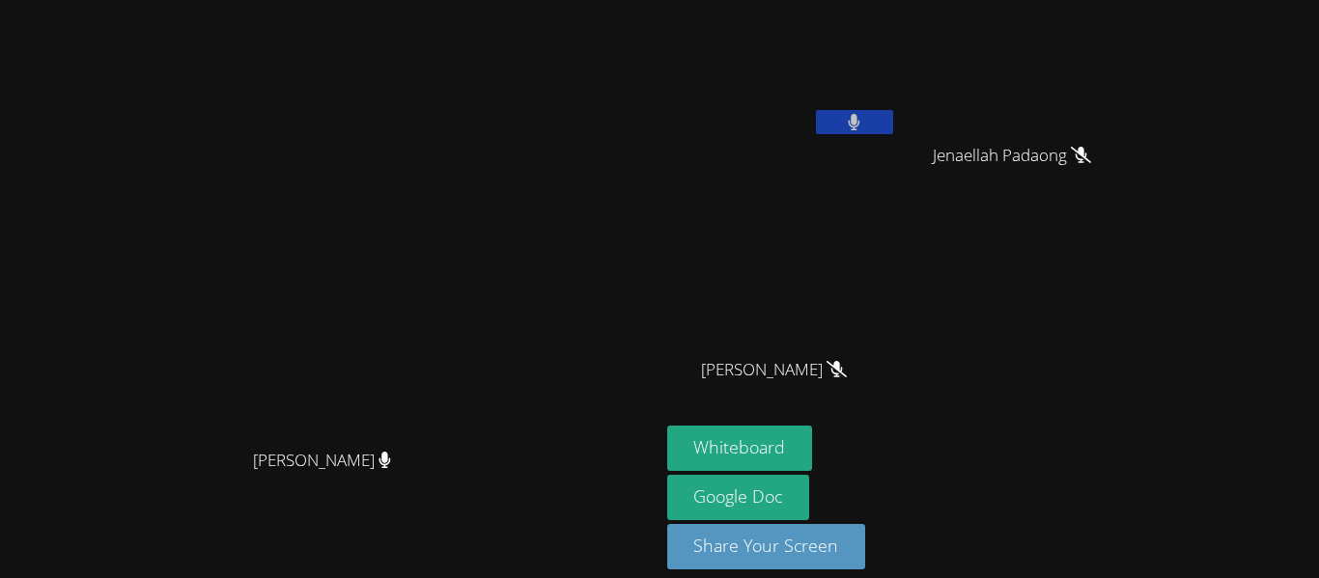
click at [1134, 387] on div "Damien Anderson Jenaellah Padaong Jenaellah Padaong Mateo Curcuruto Mateo Curcu…" at bounding box center [900, 215] width 467 height 421
click at [1134, 123] on video at bounding box center [1020, 69] width 230 height 129
click at [864, 118] on icon at bounding box center [854, 122] width 20 height 16
click at [860, 118] on icon at bounding box center [855, 122] width 12 height 16
click at [893, 111] on button at bounding box center [854, 122] width 77 height 24
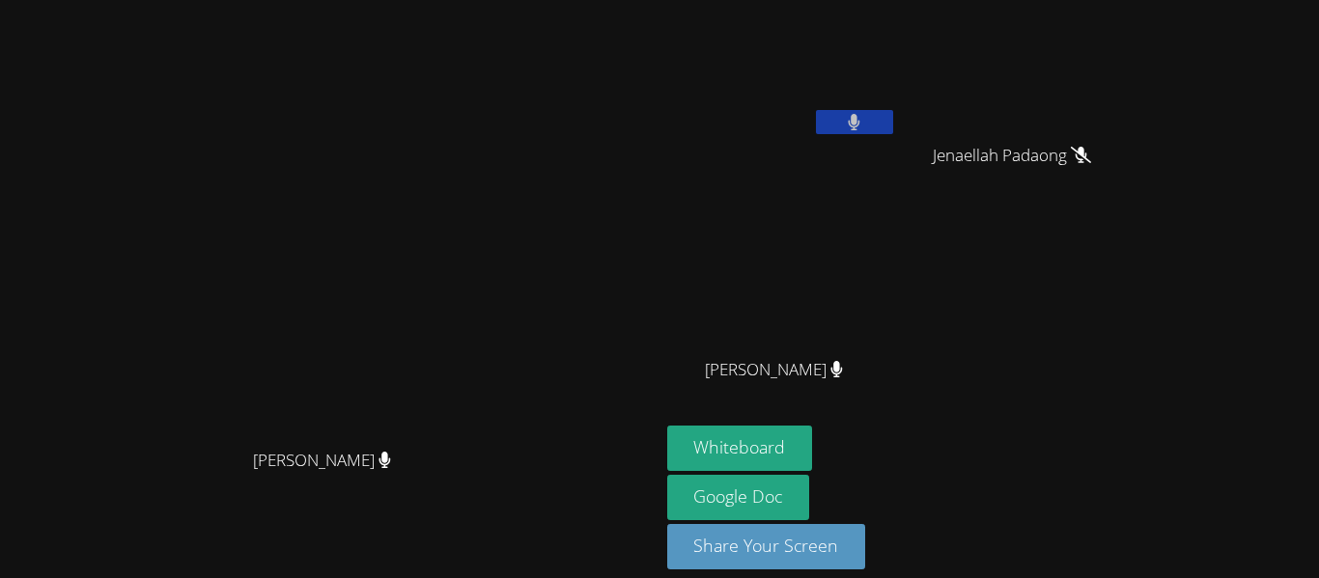
click at [893, 111] on button at bounding box center [854, 122] width 77 height 24
click at [897, 290] on video at bounding box center [782, 283] width 230 height 129
click at [864, 120] on icon at bounding box center [854, 122] width 20 height 16
click at [893, 113] on button at bounding box center [854, 122] width 77 height 24
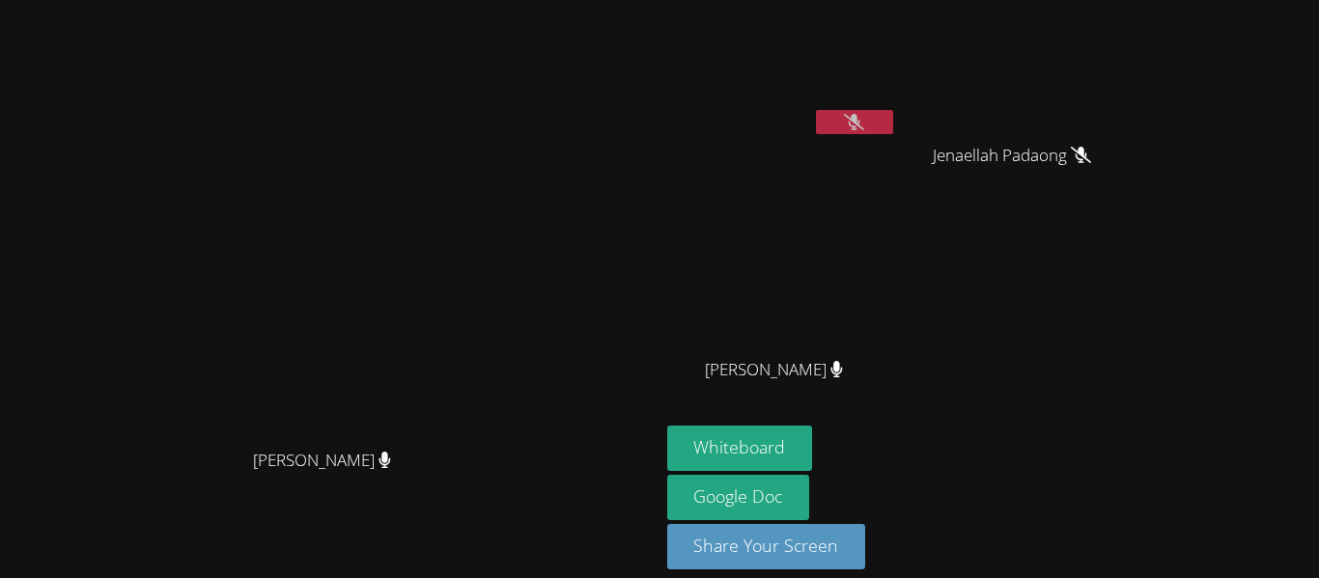
click at [893, 113] on button at bounding box center [854, 122] width 77 height 24
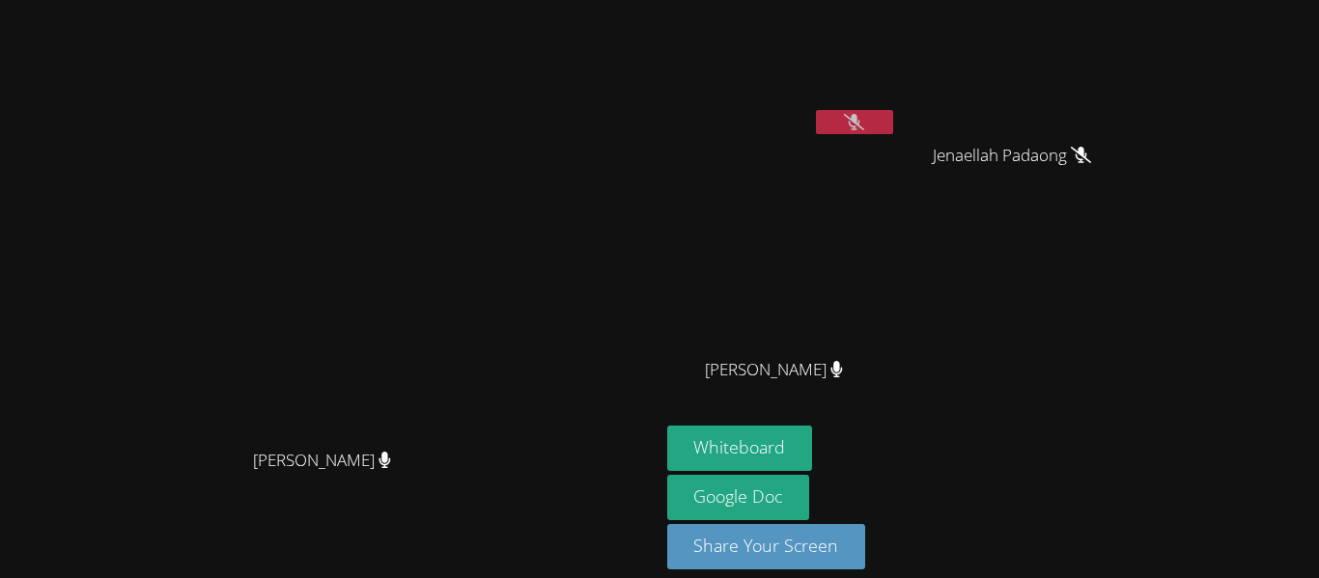
click at [893, 113] on button at bounding box center [854, 122] width 77 height 24
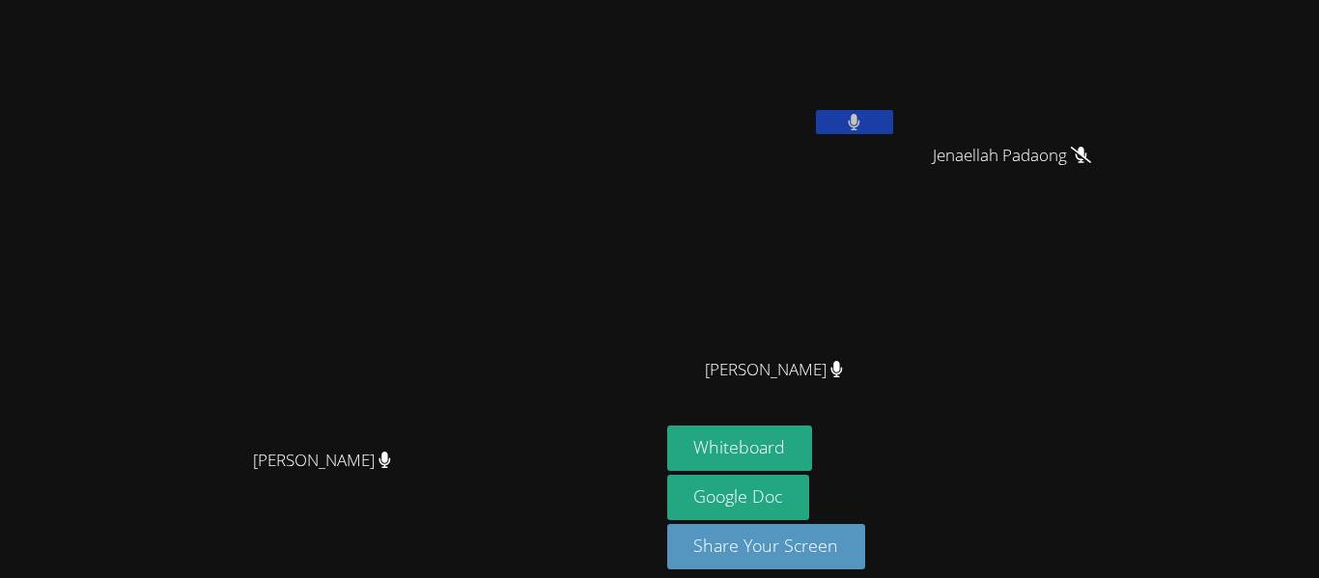
click at [893, 113] on button at bounding box center [854, 122] width 77 height 24
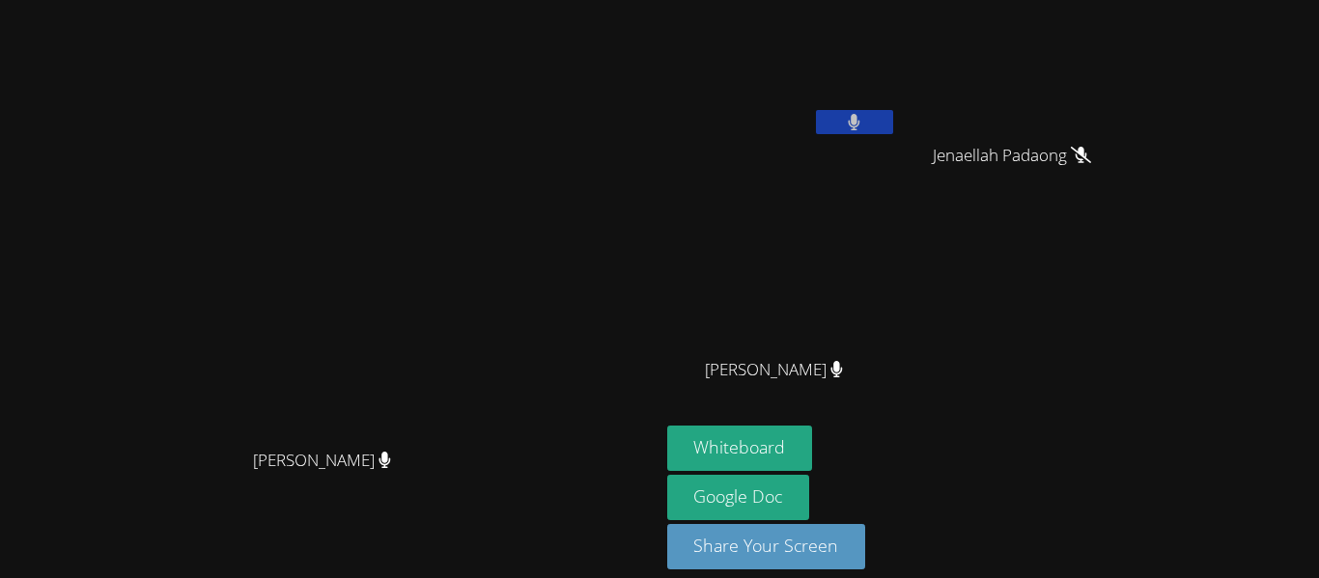
click at [893, 113] on button at bounding box center [854, 122] width 77 height 24
click at [893, 111] on button at bounding box center [854, 122] width 77 height 24
click at [897, 108] on video at bounding box center [782, 69] width 230 height 129
click at [893, 119] on button at bounding box center [854, 122] width 77 height 24
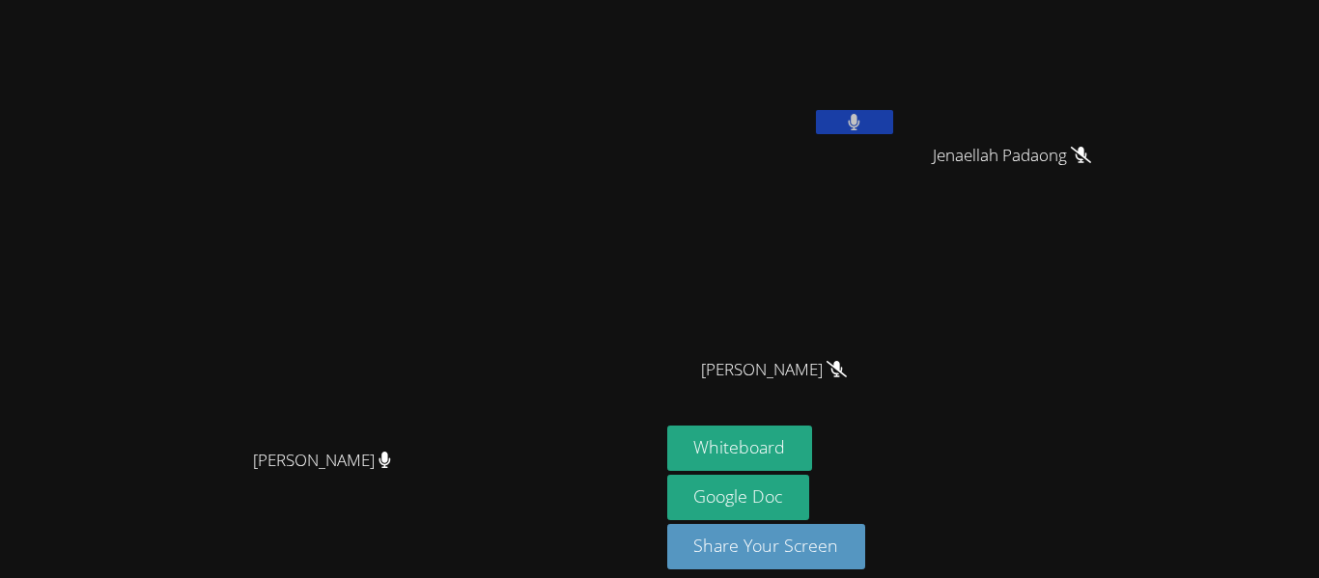
click at [860, 114] on icon at bounding box center [854, 122] width 13 height 16
click at [897, 207] on div "[PERSON_NAME]" at bounding box center [782, 108] width 230 height 207
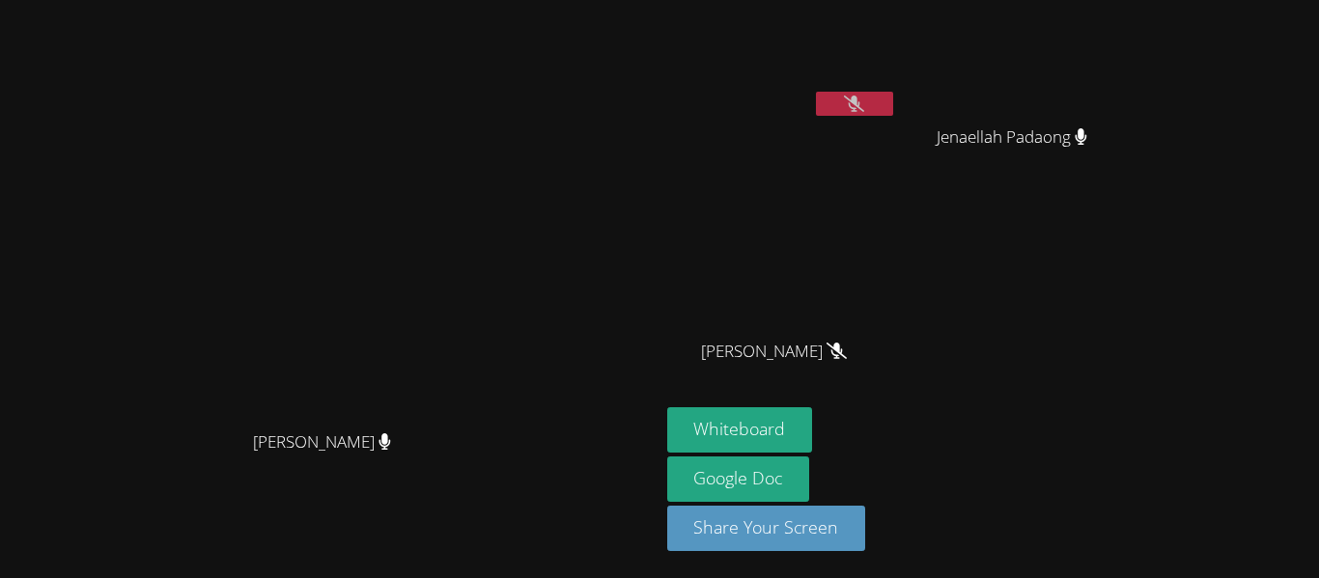
scroll to position [0, 0]
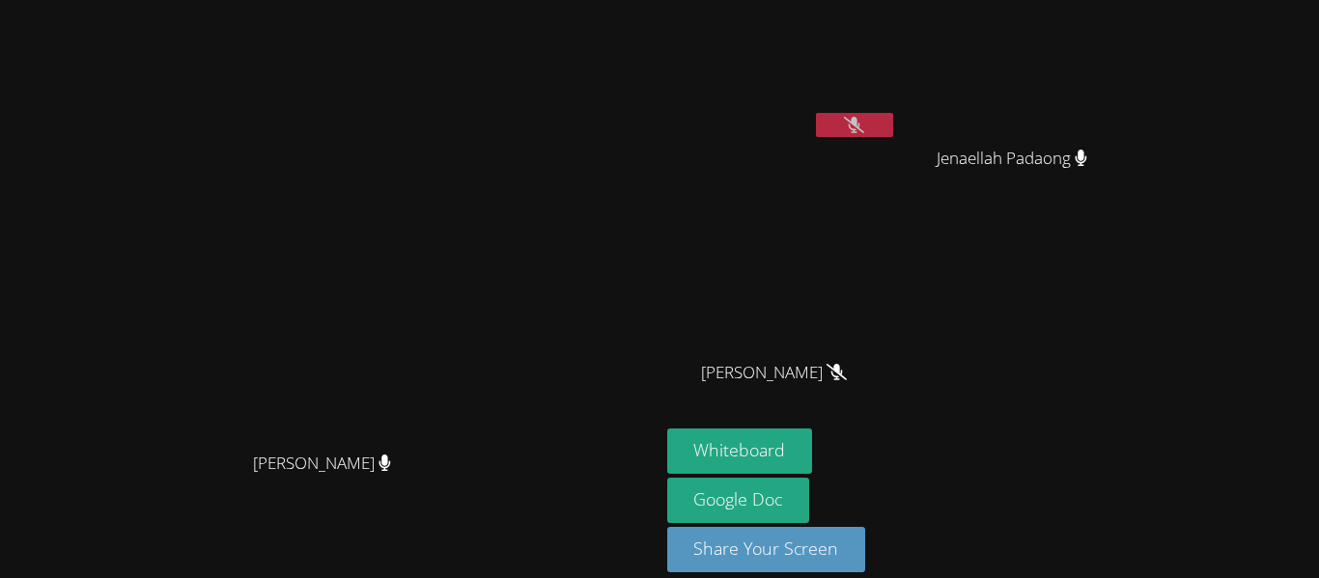
click at [893, 127] on button at bounding box center [854, 125] width 77 height 24
click at [474, 311] on video at bounding box center [329, 261] width 290 height 362
click at [893, 135] on button at bounding box center [854, 125] width 77 height 24
click at [474, 137] on video at bounding box center [329, 261] width 290 height 362
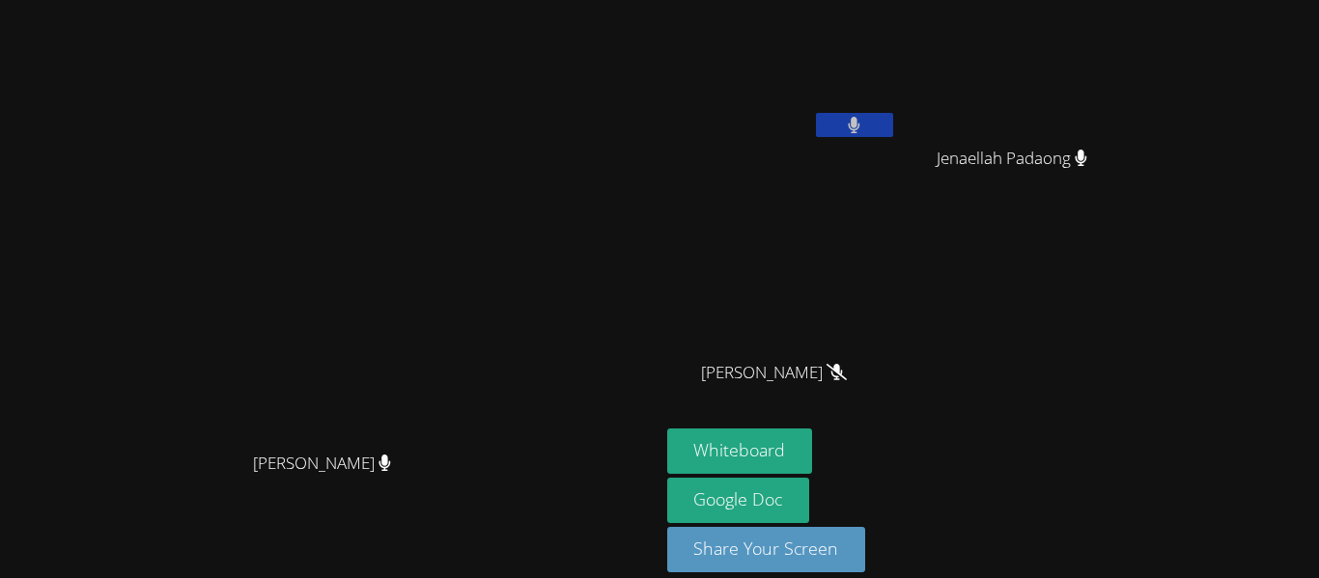
click at [893, 121] on button at bounding box center [854, 125] width 77 height 24
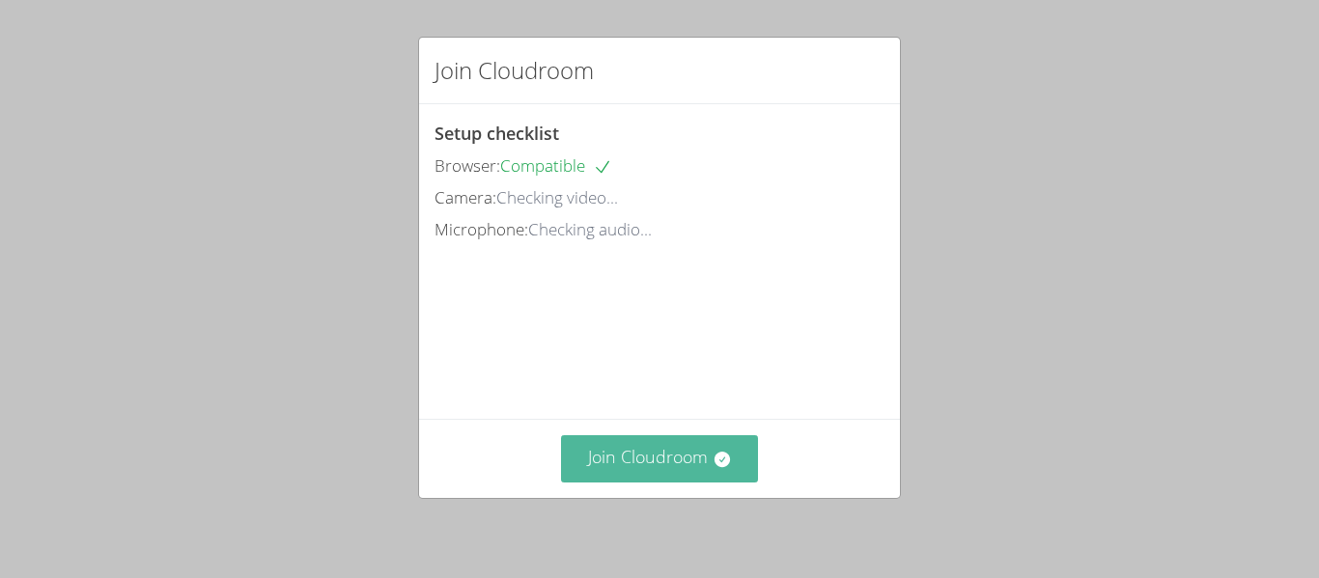
click at [733, 480] on button "Join Cloudroom" at bounding box center [660, 458] width 198 height 47
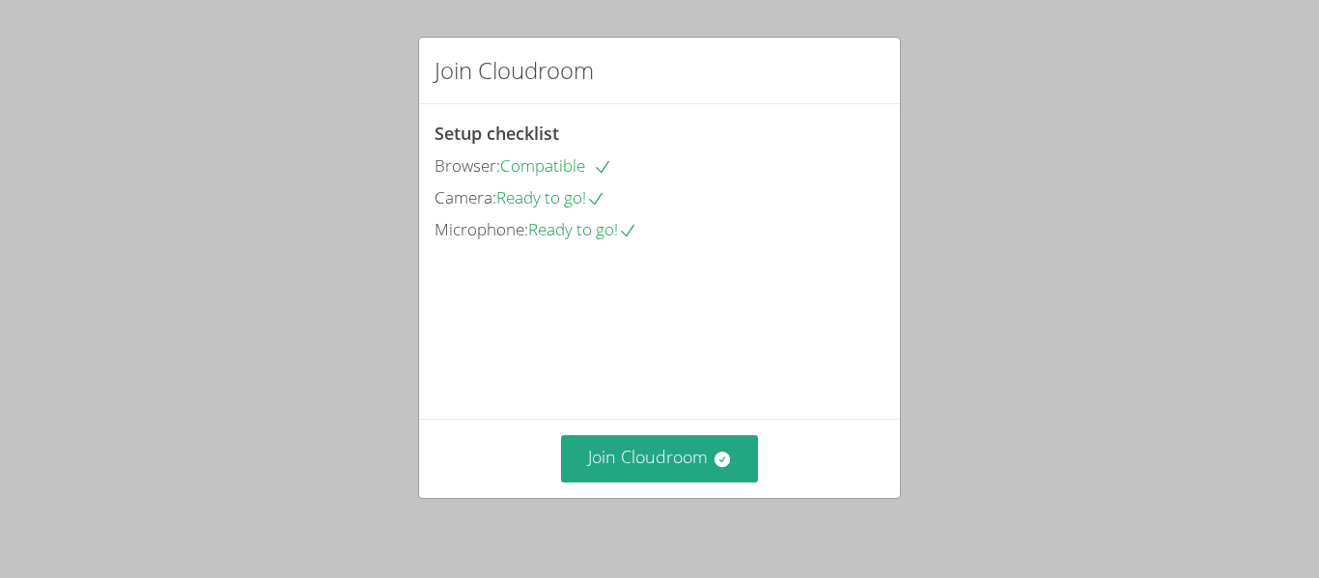
click at [705, 429] on div "Join Cloudroom" at bounding box center [659, 458] width 481 height 79
click at [710, 444] on button "Join Cloudroom" at bounding box center [660, 458] width 198 height 47
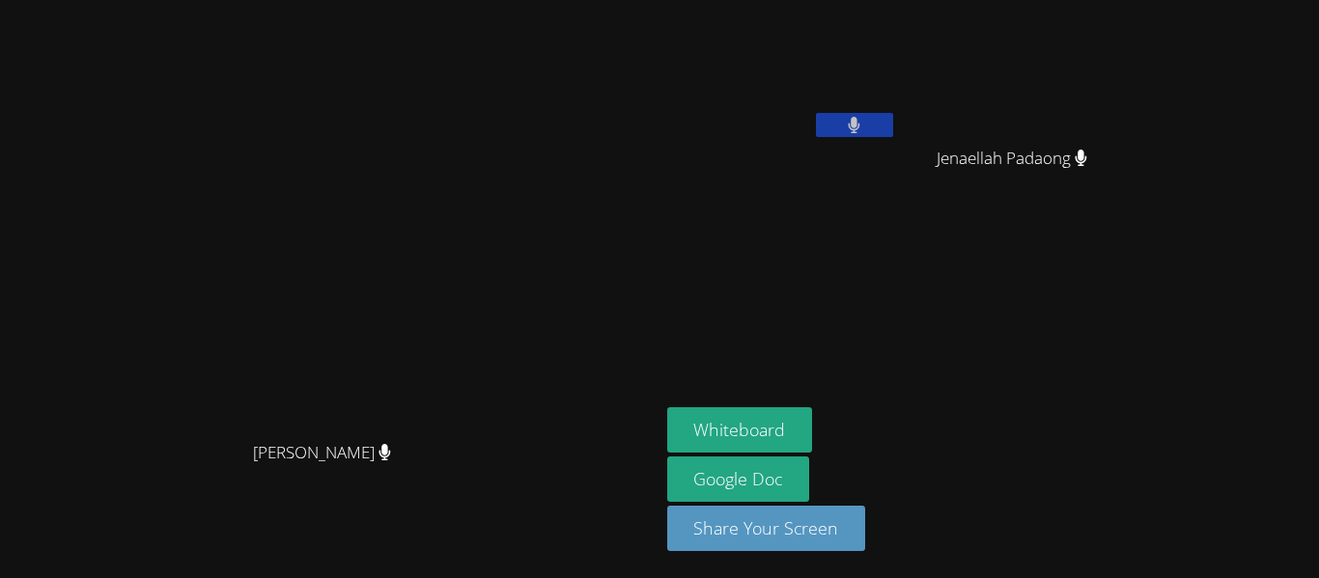
click at [861, 257] on aside "[PERSON_NAME] Jenaellah Padaong Jenaellah Padaong Whiteboard Google Doc Share Y…" at bounding box center [900, 289] width 483 height 578
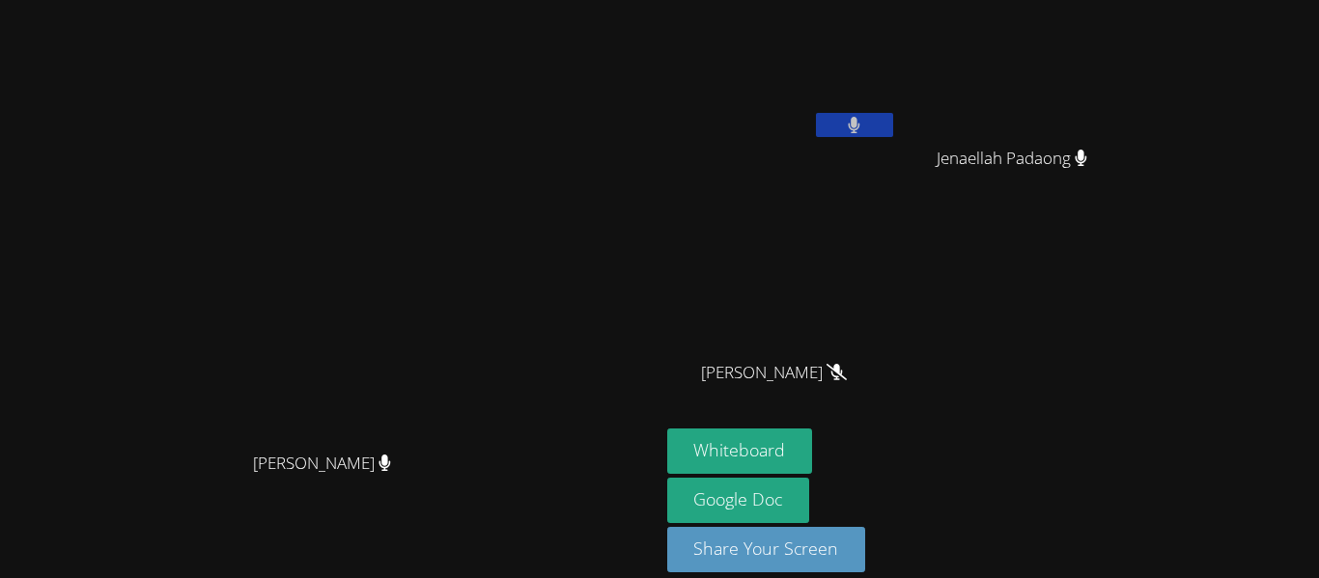
click at [897, 196] on div "[PERSON_NAME]" at bounding box center [782, 111] width 230 height 207
click at [474, 152] on video at bounding box center [329, 261] width 290 height 362
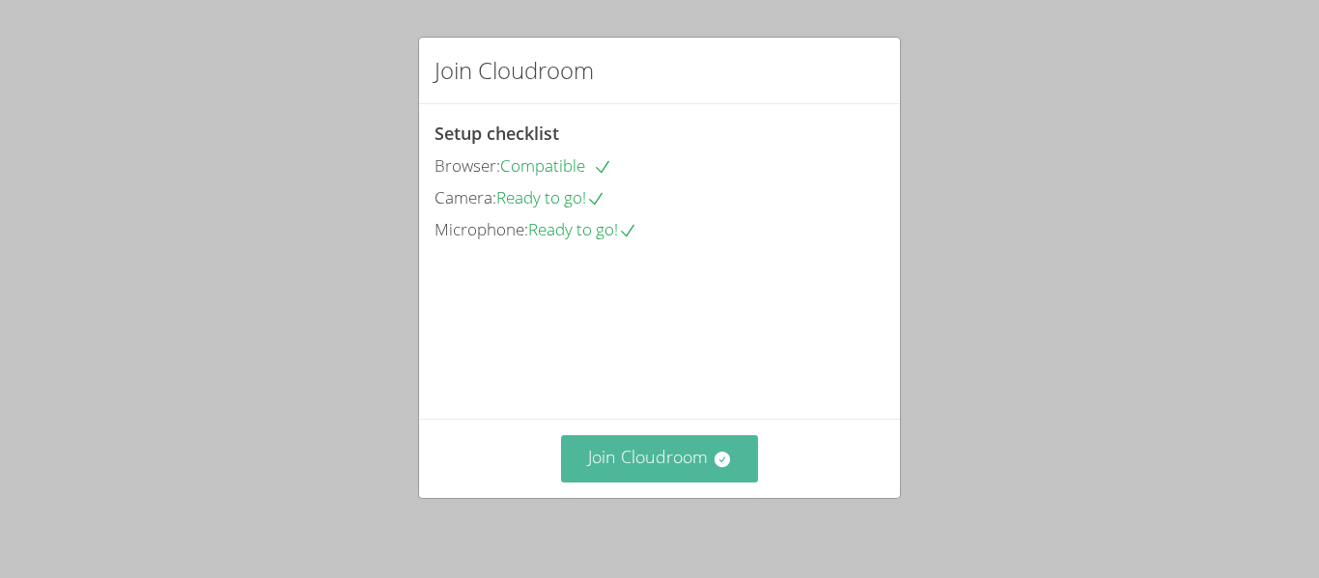
click at [638, 471] on button "Join Cloudroom" at bounding box center [660, 458] width 198 height 47
click at [685, 473] on button "Join Cloudroom" at bounding box center [660, 458] width 198 height 47
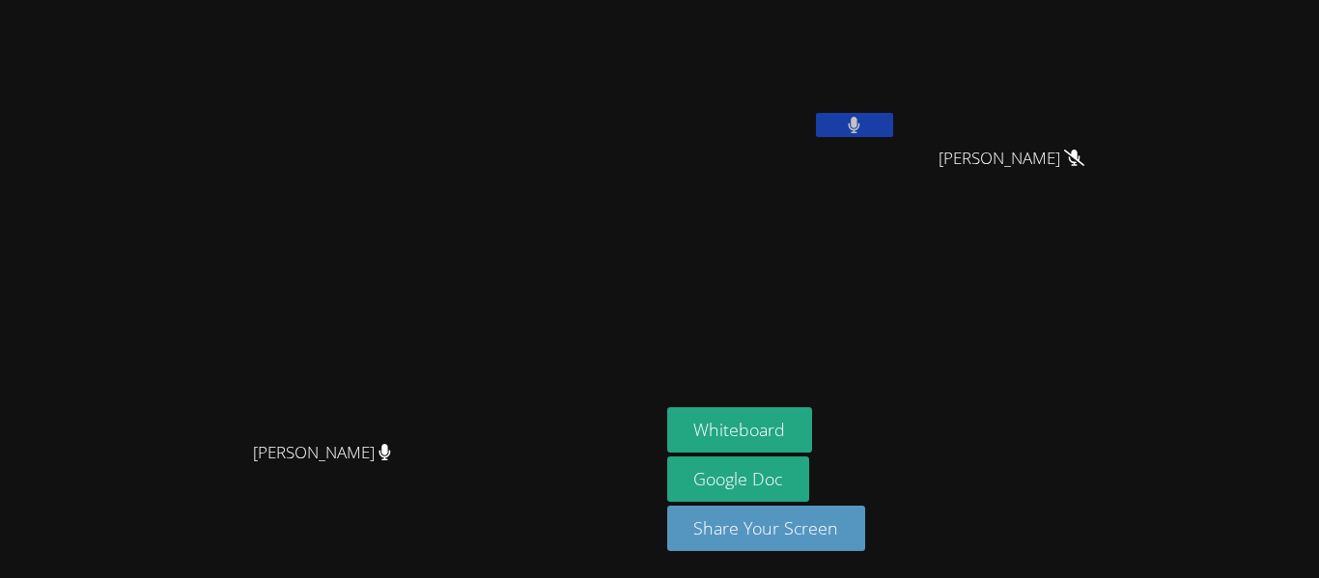
click at [432, 432] on video at bounding box center [329, 251] width 290 height 362
click at [1134, 424] on div "Whiteboard Google Doc Share Your Screen" at bounding box center [900, 486] width 467 height 159
click at [893, 133] on button at bounding box center [854, 125] width 77 height 24
click at [864, 120] on icon at bounding box center [854, 125] width 20 height 16
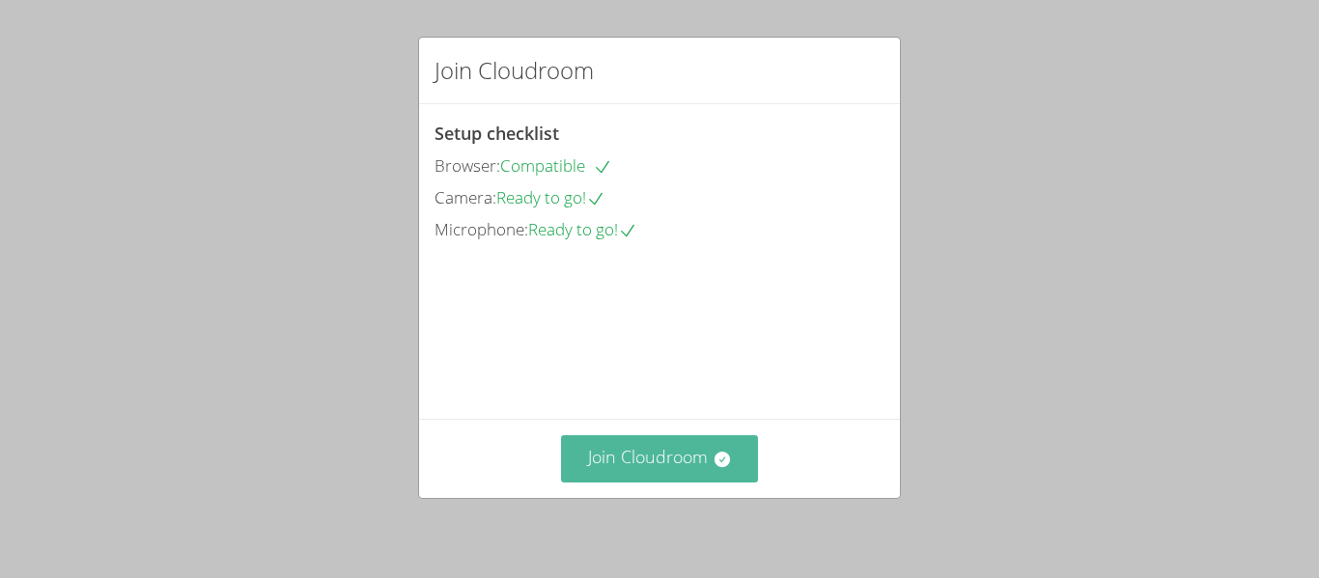
click at [678, 471] on button "Join Cloudroom" at bounding box center [660, 458] width 198 height 47
click at [713, 464] on icon at bounding box center [721, 459] width 19 height 19
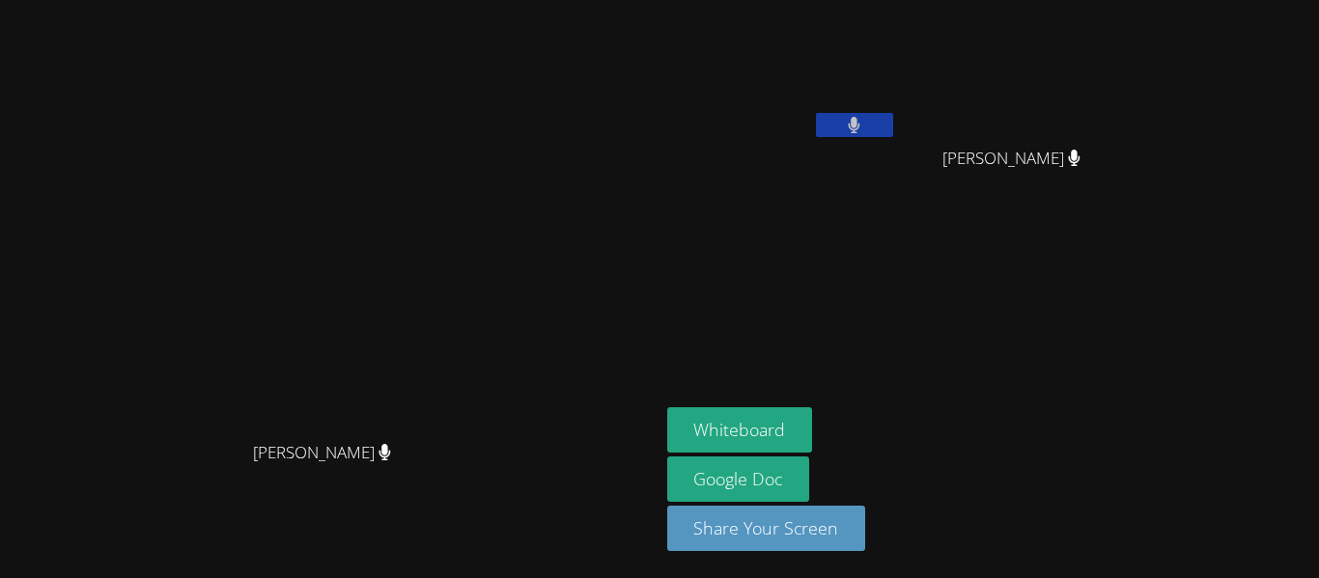
click at [474, 120] on video at bounding box center [329, 251] width 290 height 362
click at [0, 2] on main "[PERSON_NAME] [PERSON_NAME]" at bounding box center [329, 289] width 659 height 578
click at [897, 117] on video at bounding box center [782, 72] width 230 height 129
click at [893, 136] on button at bounding box center [854, 125] width 77 height 24
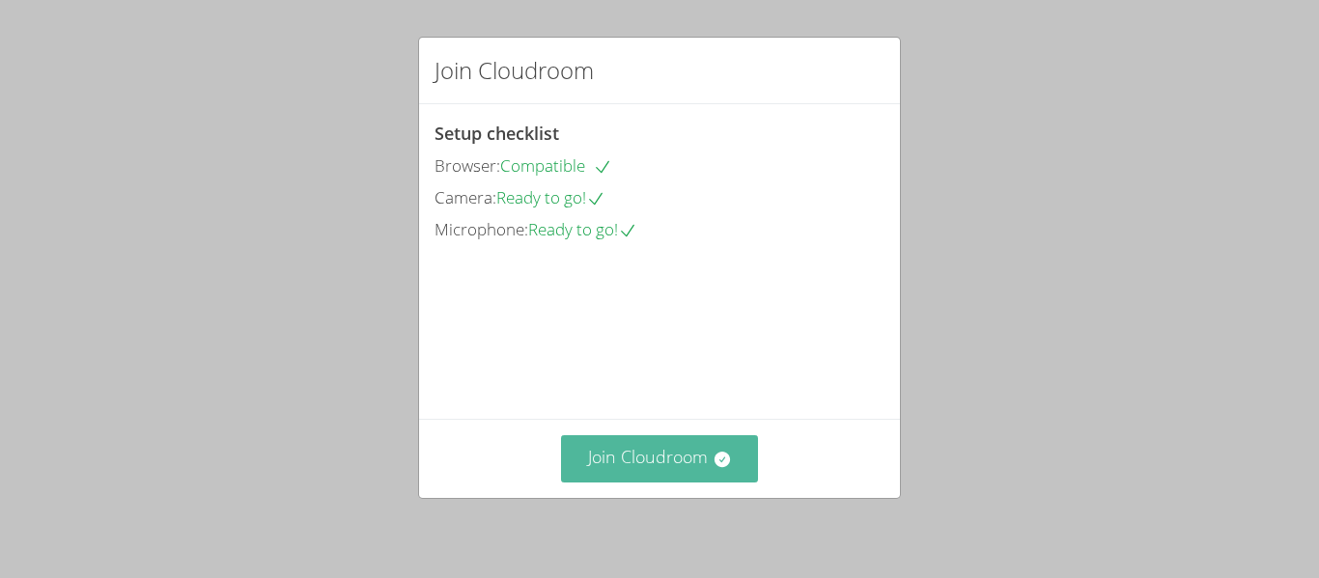
click at [667, 450] on button "Join Cloudroom" at bounding box center [660, 458] width 198 height 47
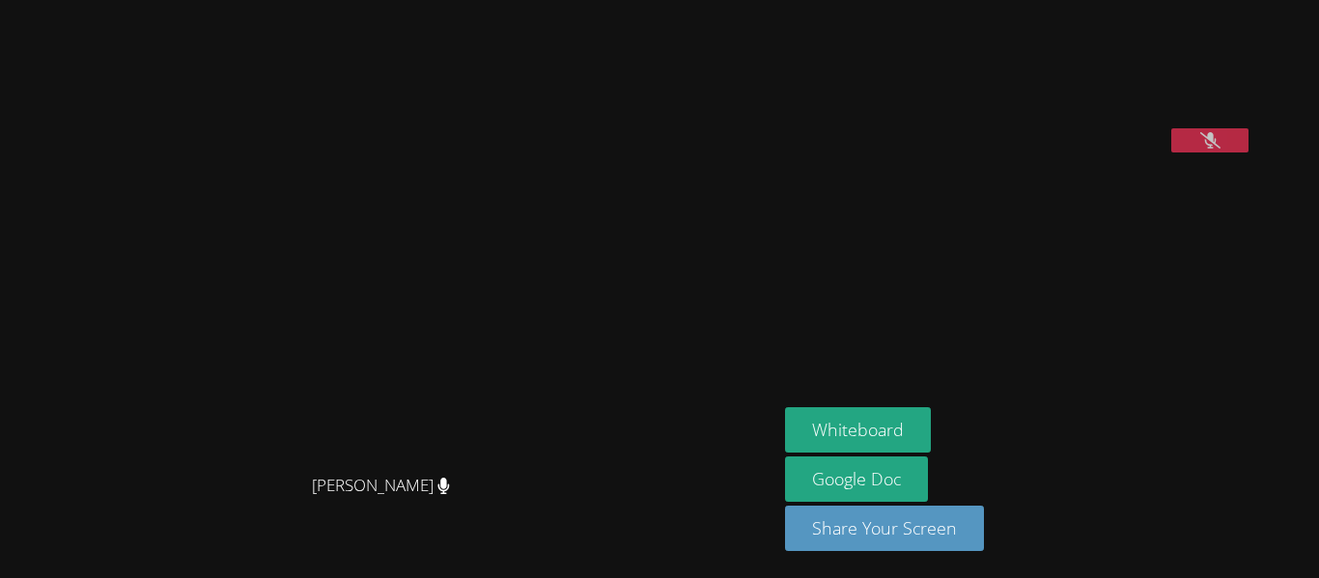
click at [1220, 149] on icon at bounding box center [1210, 140] width 20 height 16
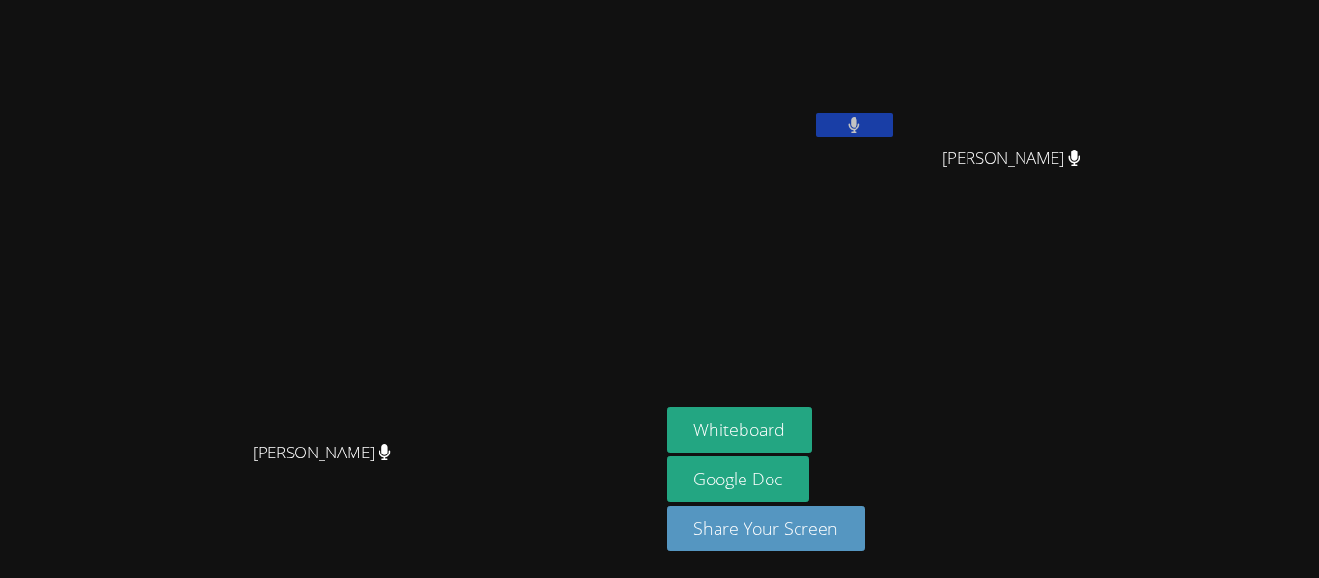
click at [897, 111] on video at bounding box center [782, 72] width 230 height 129
click at [897, 103] on video at bounding box center [782, 72] width 230 height 129
click at [860, 128] on icon at bounding box center [854, 125] width 13 height 16
click at [893, 115] on button at bounding box center [854, 125] width 77 height 24
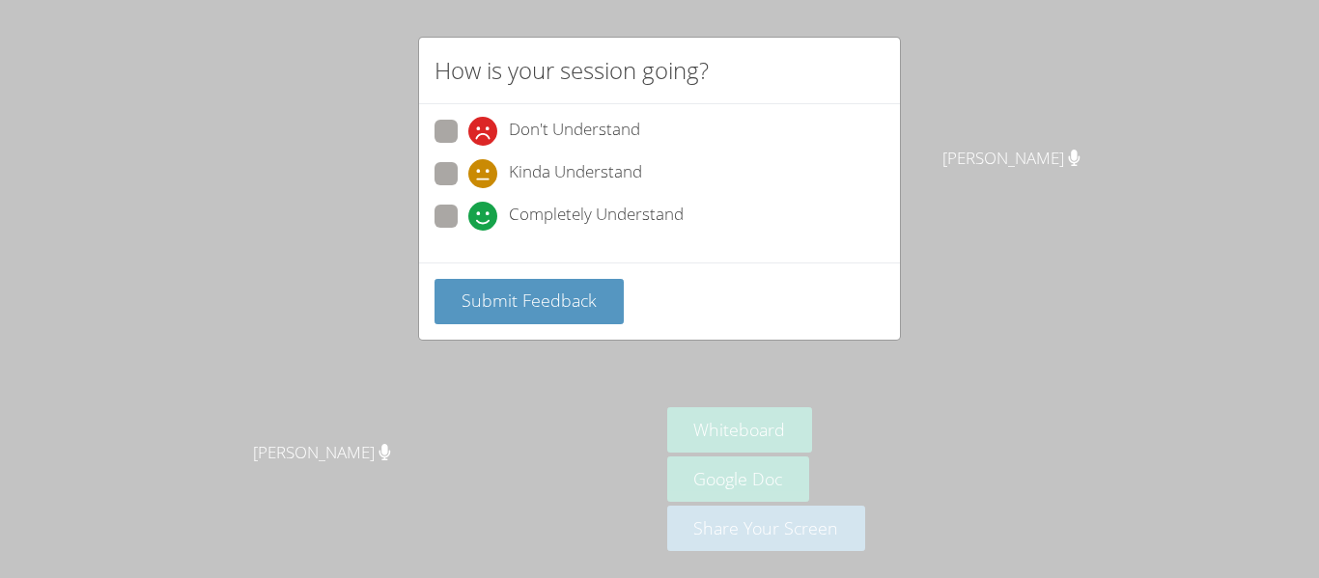
click at [552, 212] on span "Completely Understand" at bounding box center [596, 216] width 175 height 29
click at [485, 212] on input "Completely Understand" at bounding box center [476, 213] width 16 height 16
radio input "true"
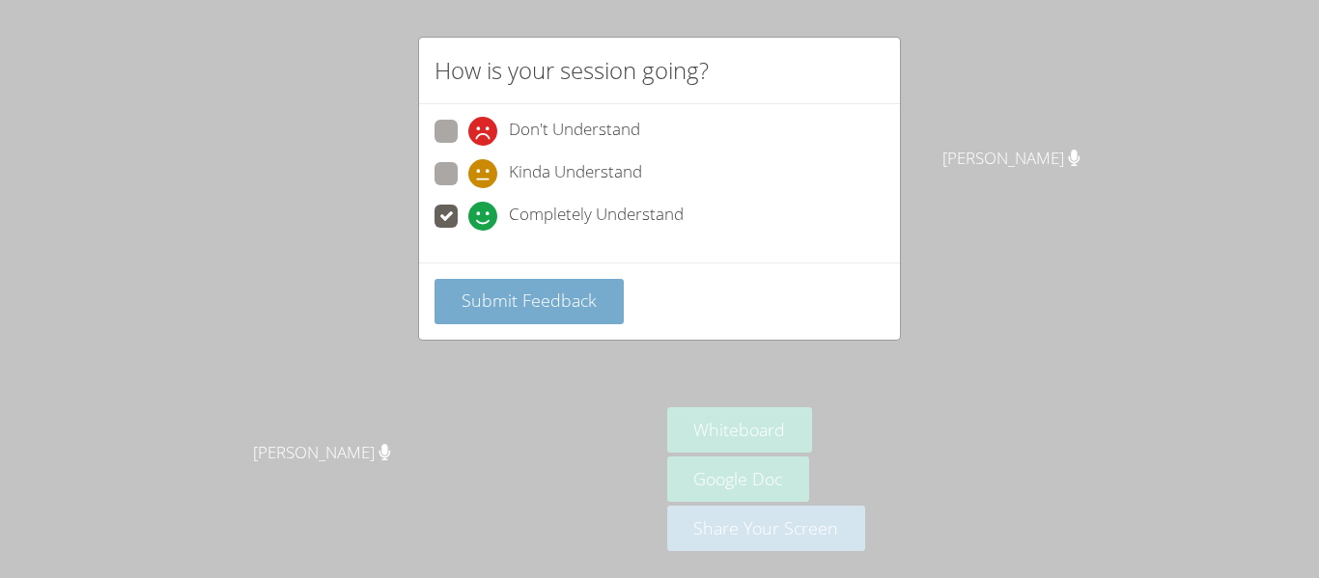
click at [583, 291] on span "Submit Feedback" at bounding box center [528, 300] width 135 height 23
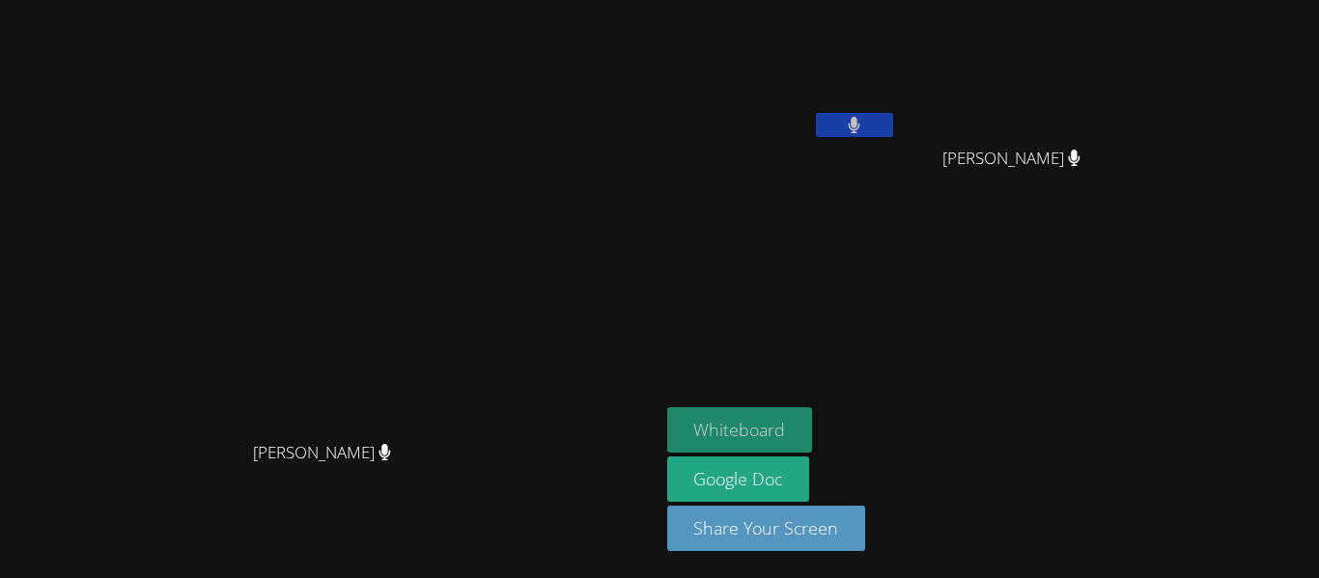
click at [813, 407] on button "Whiteboard" at bounding box center [740, 429] width 146 height 45
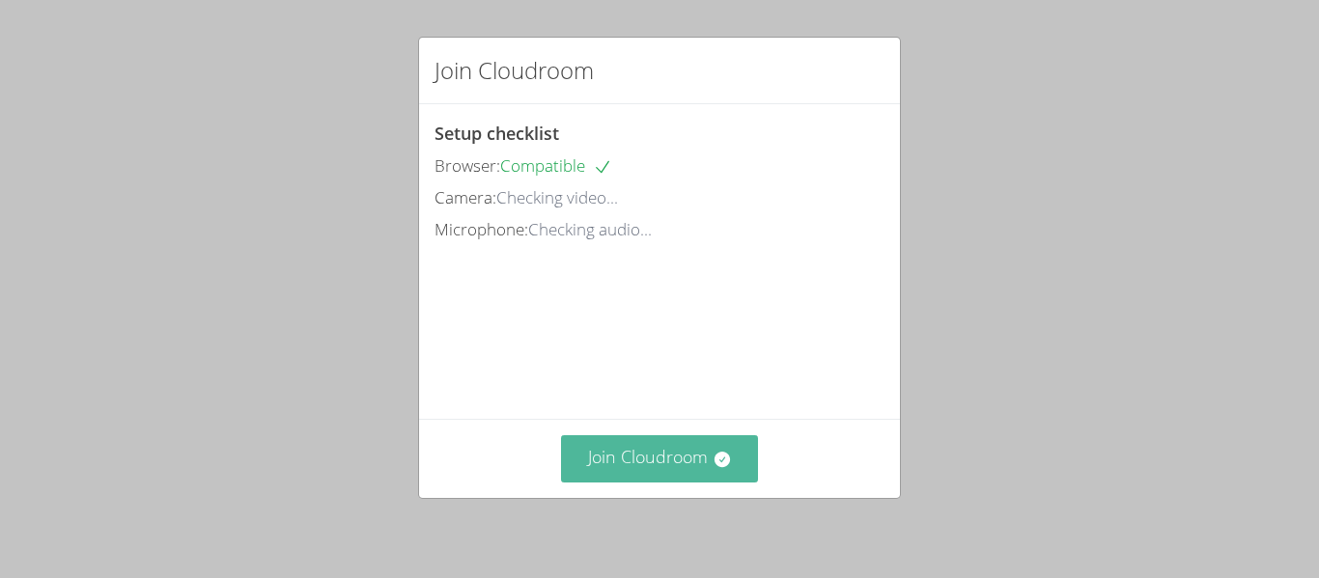
click at [704, 448] on button "Join Cloudroom" at bounding box center [660, 458] width 198 height 47
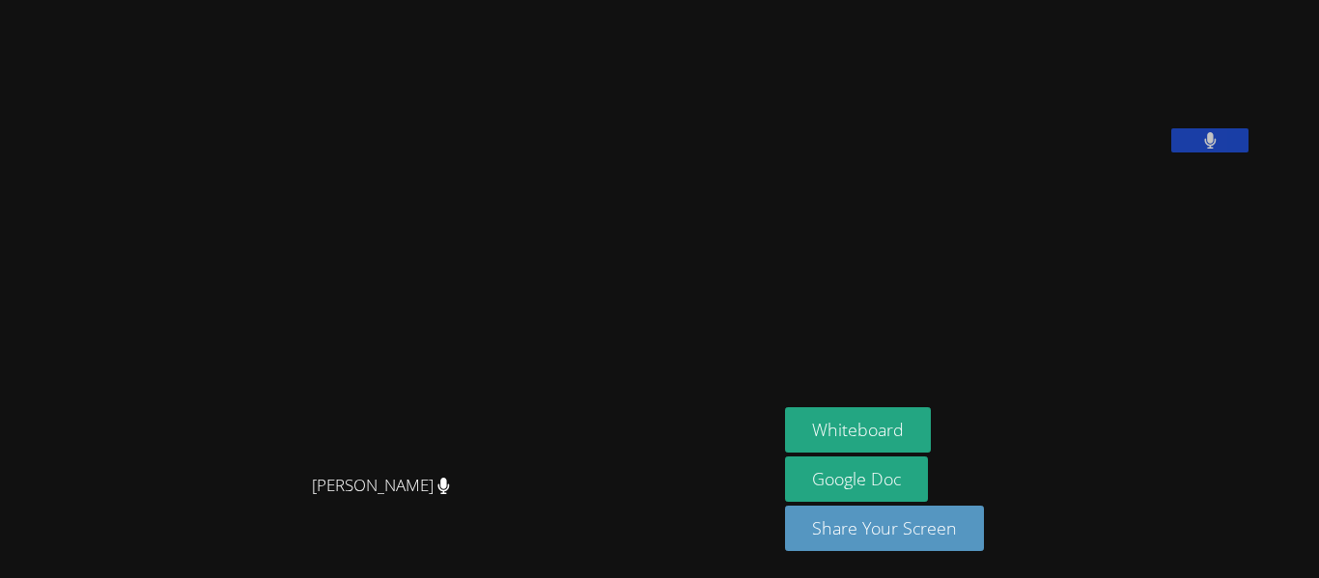
click at [1248, 153] on button at bounding box center [1209, 140] width 77 height 24
click at [1253, 292] on aside "[PERSON_NAME] Whiteboard Google Doc Share Your Screen" at bounding box center [1018, 289] width 483 height 578
click at [1220, 149] on icon at bounding box center [1210, 140] width 20 height 16
click at [1180, 438] on div "Whiteboard Google Doc Share Your Screen" at bounding box center [1018, 486] width 467 height 159
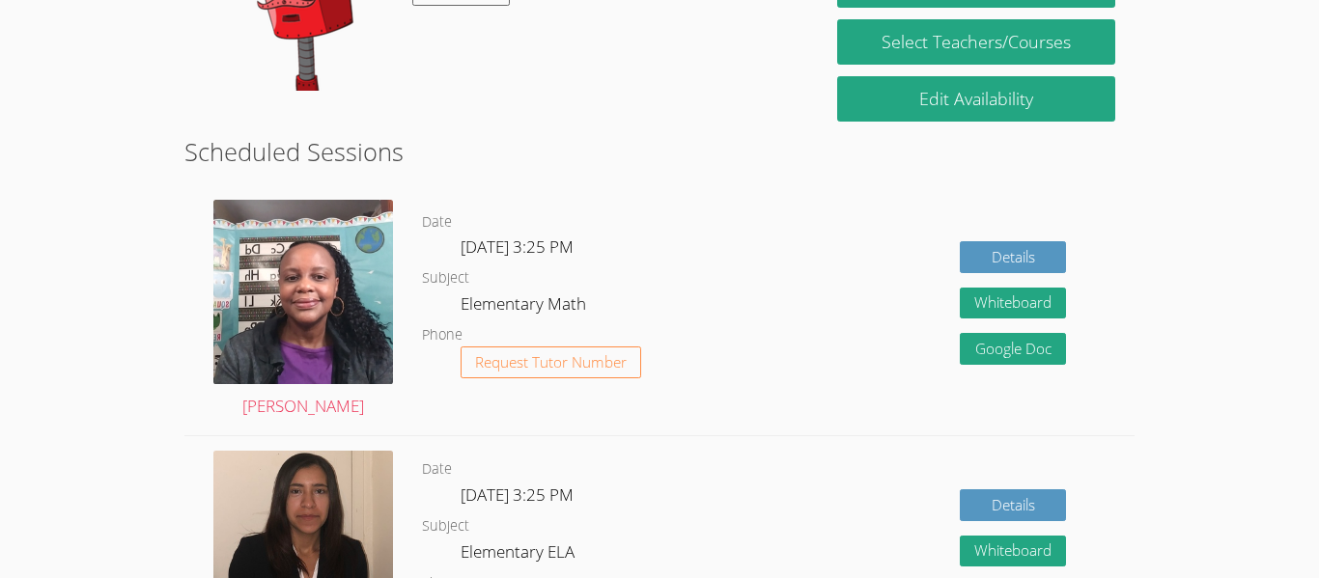
scroll to position [345, 0]
